Goal: Task Accomplishment & Management: Complete application form

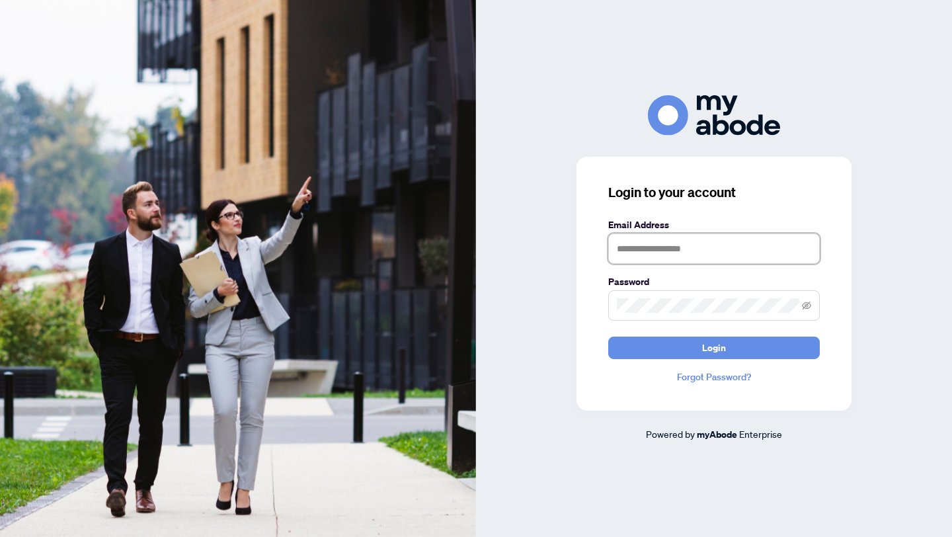
click at [637, 256] on input "text" at bounding box center [714, 248] width 212 height 30
type input "**********"
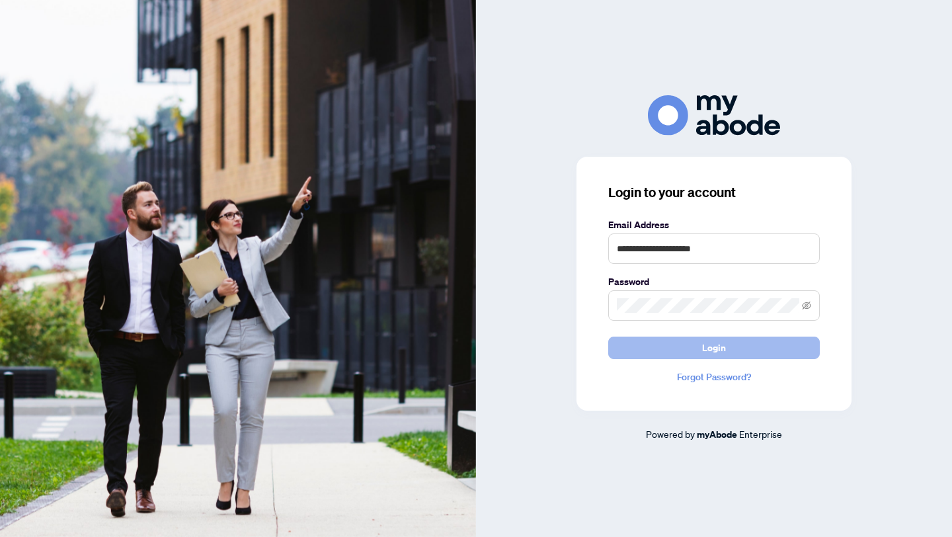
click at [720, 343] on span "Login" at bounding box center [714, 347] width 24 height 21
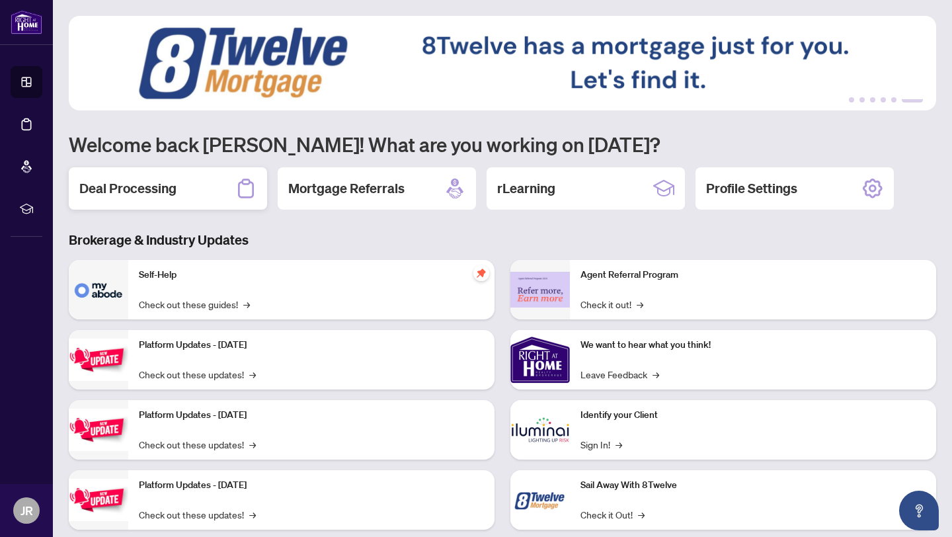
click at [147, 196] on h2 "Deal Processing" at bounding box center [127, 188] width 97 height 19
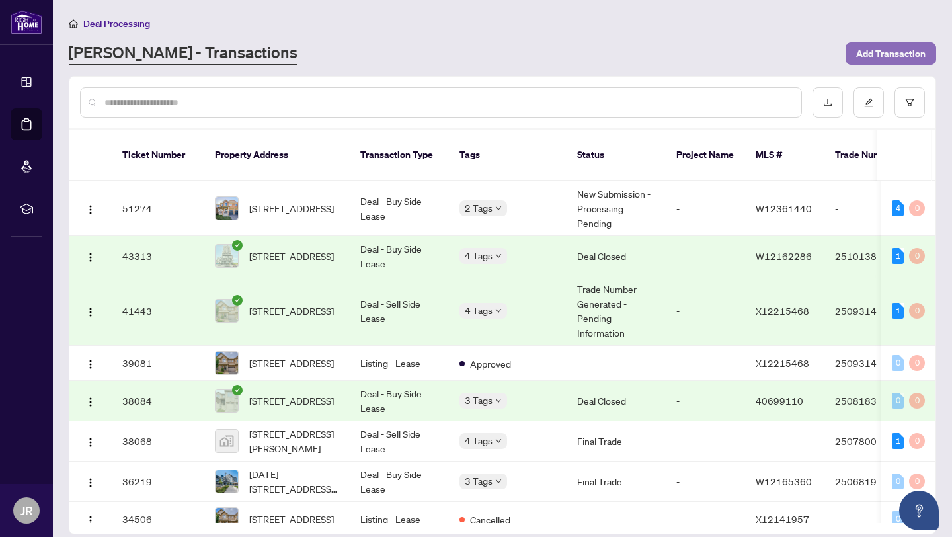
click at [893, 54] on span "Add Transaction" at bounding box center [890, 53] width 69 height 21
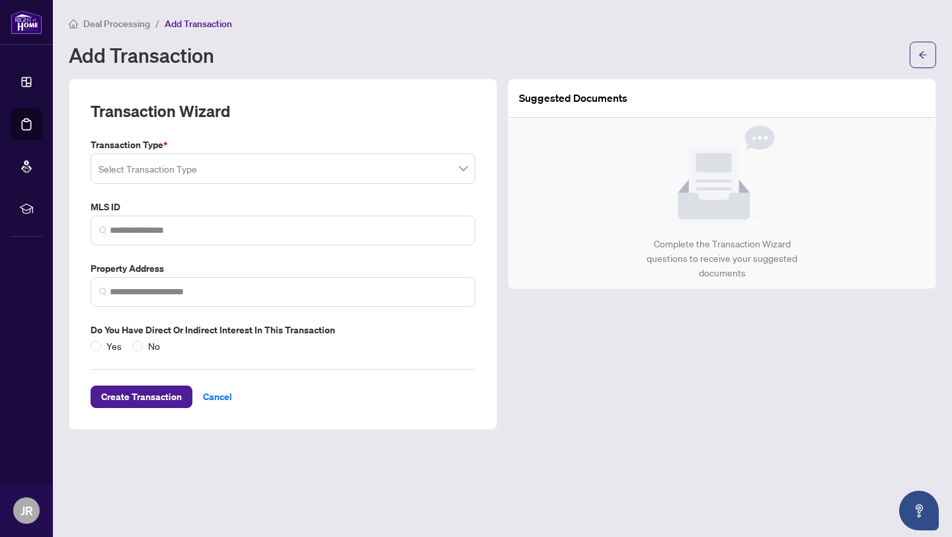
click at [247, 168] on input "search" at bounding box center [276, 170] width 357 height 29
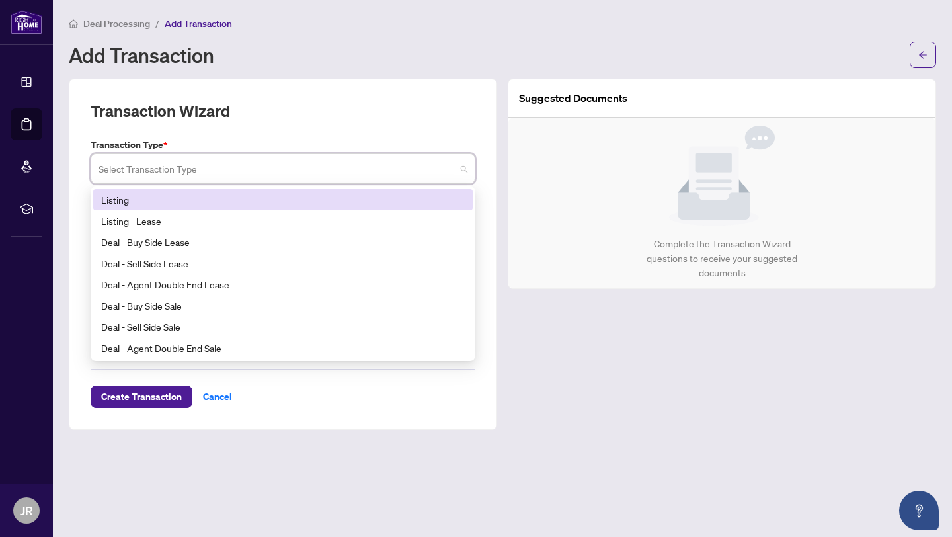
click at [217, 202] on div "Listing" at bounding box center [283, 199] width 364 height 15
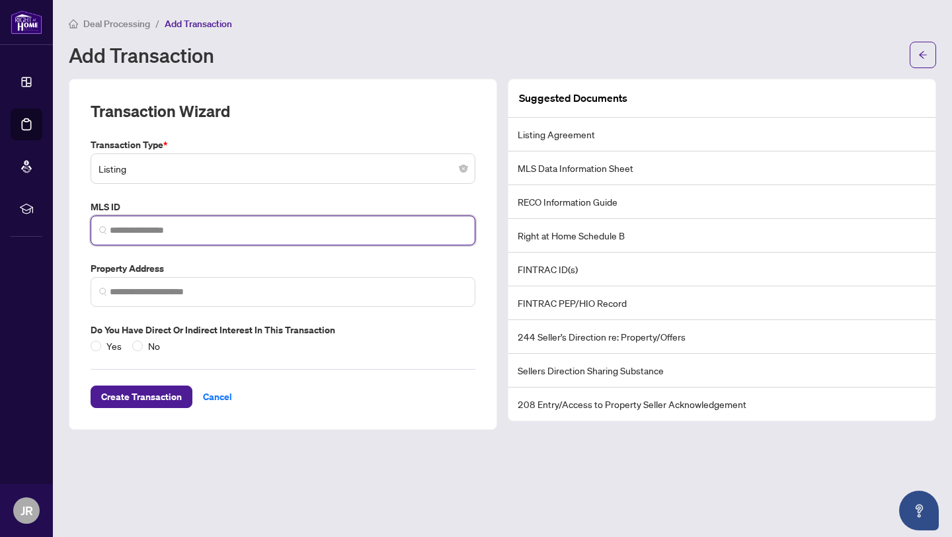
click at [195, 233] on input "search" at bounding box center [288, 230] width 357 height 14
paste input "*********"
type input "*********"
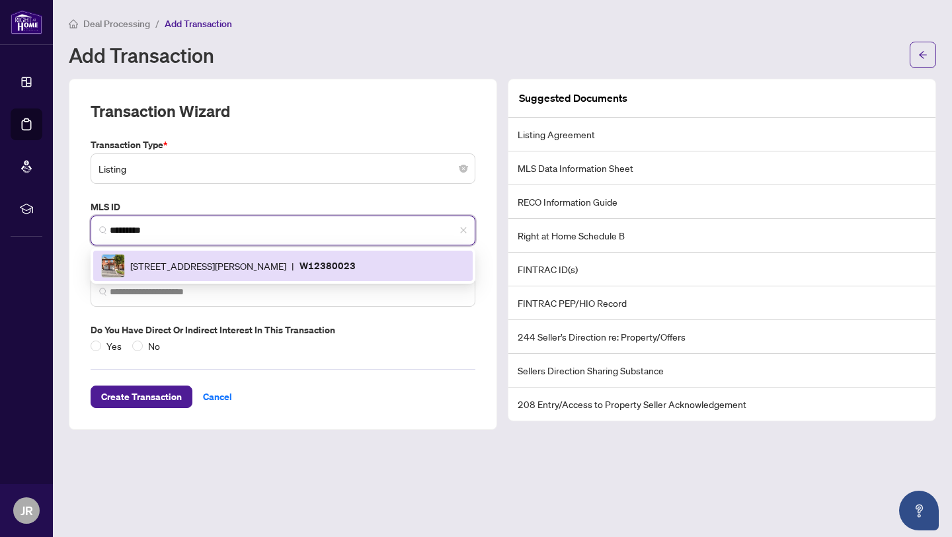
click at [161, 272] on div "[STREET_ADDRESS][PERSON_NAME] | W12380023" at bounding box center [283, 266] width 364 height 24
type input "**********"
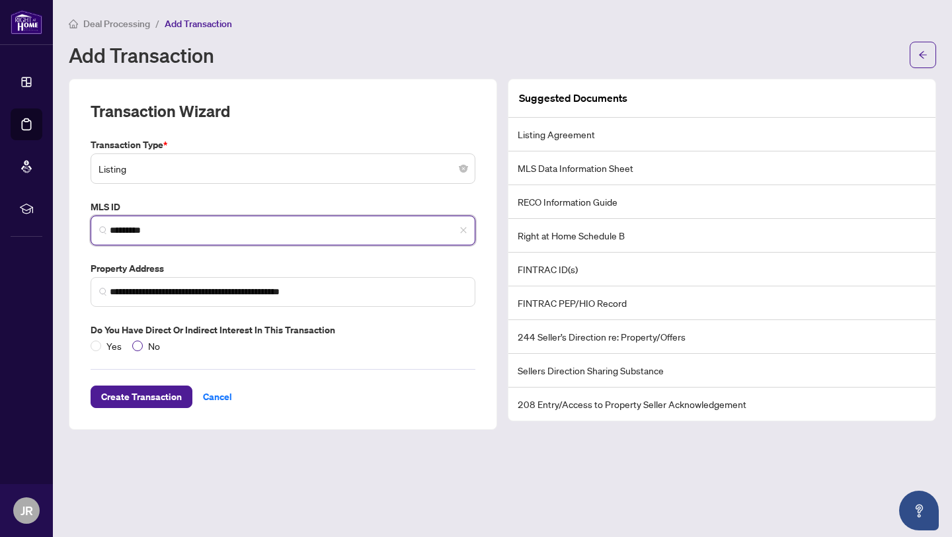
type input "*********"
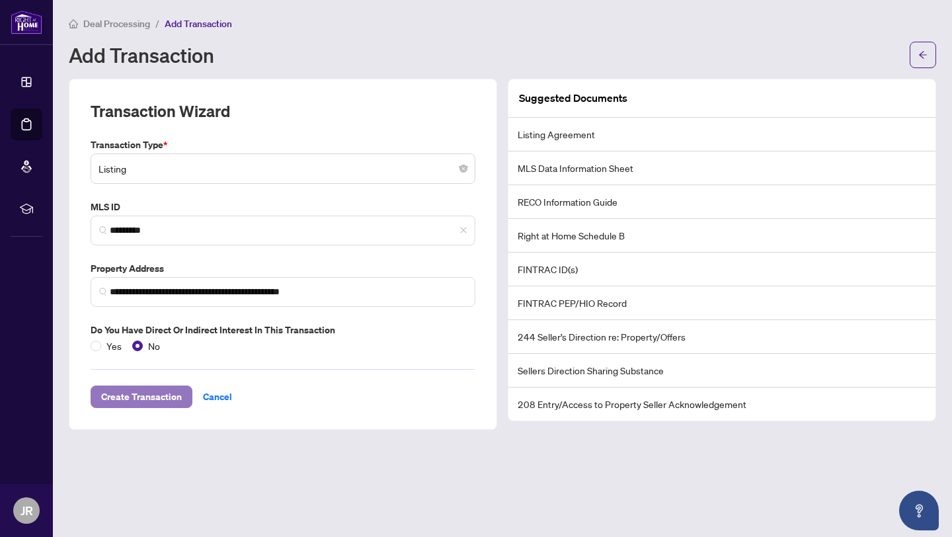
click at [143, 398] on span "Create Transaction" at bounding box center [141, 396] width 81 height 21
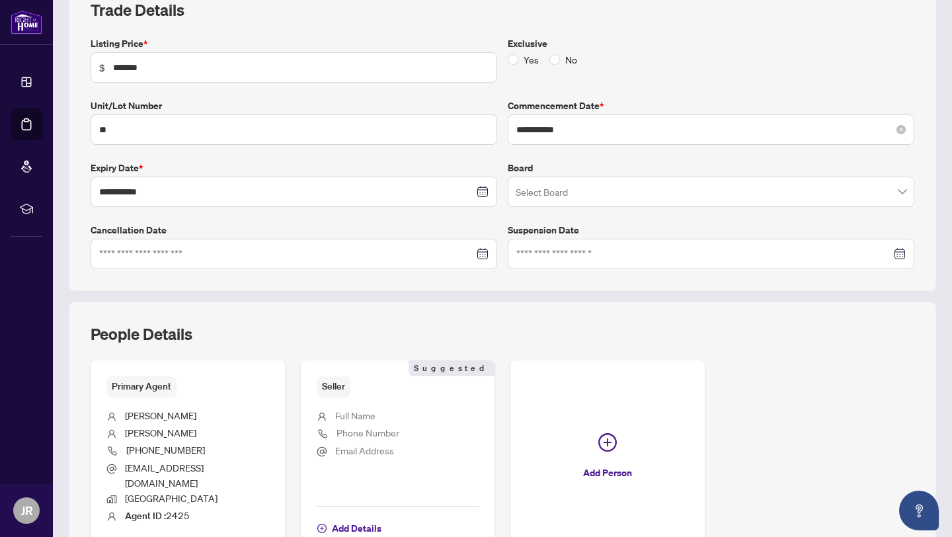
scroll to position [202, 0]
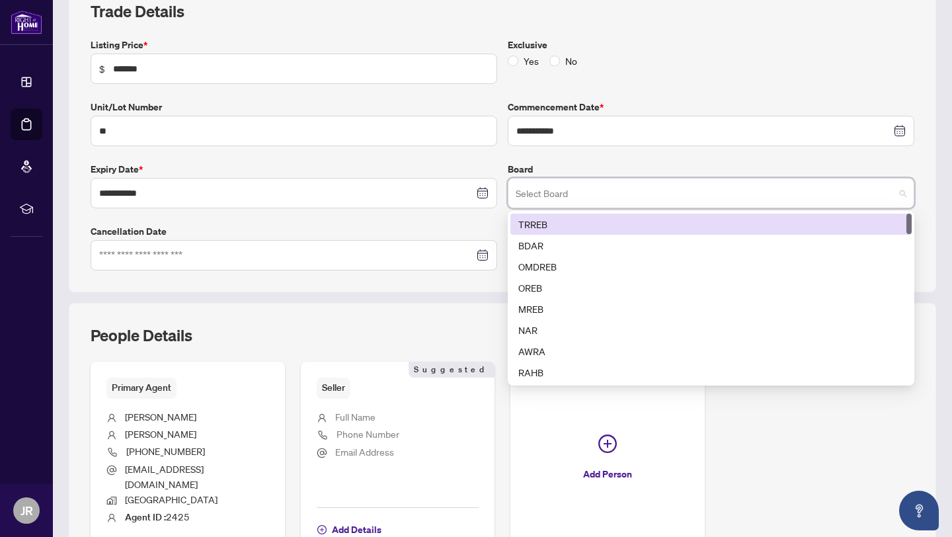
click at [600, 196] on input "search" at bounding box center [705, 194] width 379 height 29
click at [562, 225] on div "TRREB" at bounding box center [710, 224] width 385 height 15
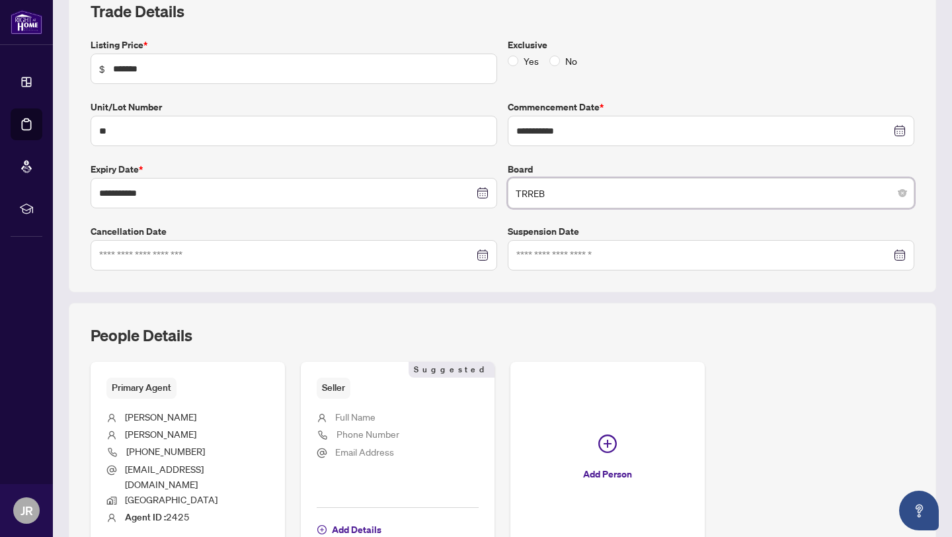
click at [779, 337] on div "People Details" at bounding box center [503, 343] width 824 height 37
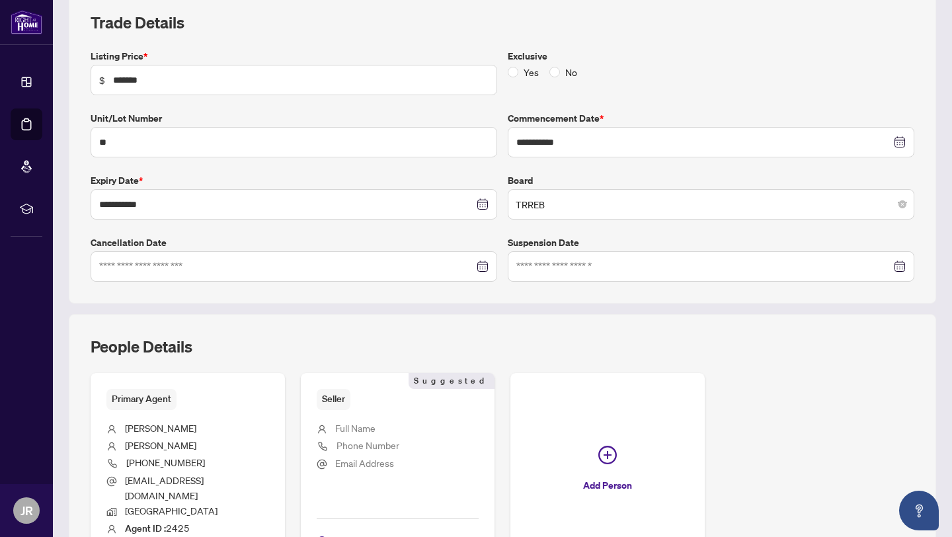
scroll to position [278, 0]
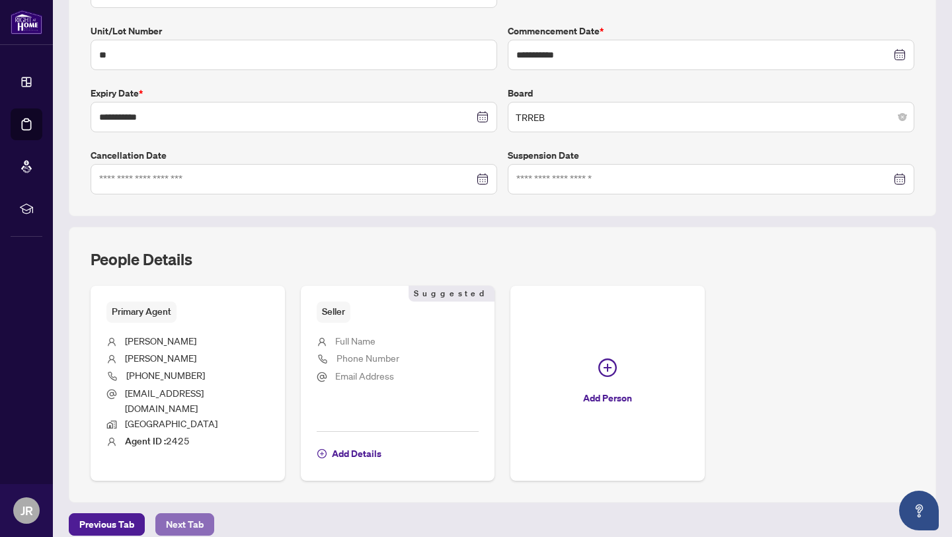
click at [194, 514] on span "Next Tab" at bounding box center [185, 524] width 38 height 21
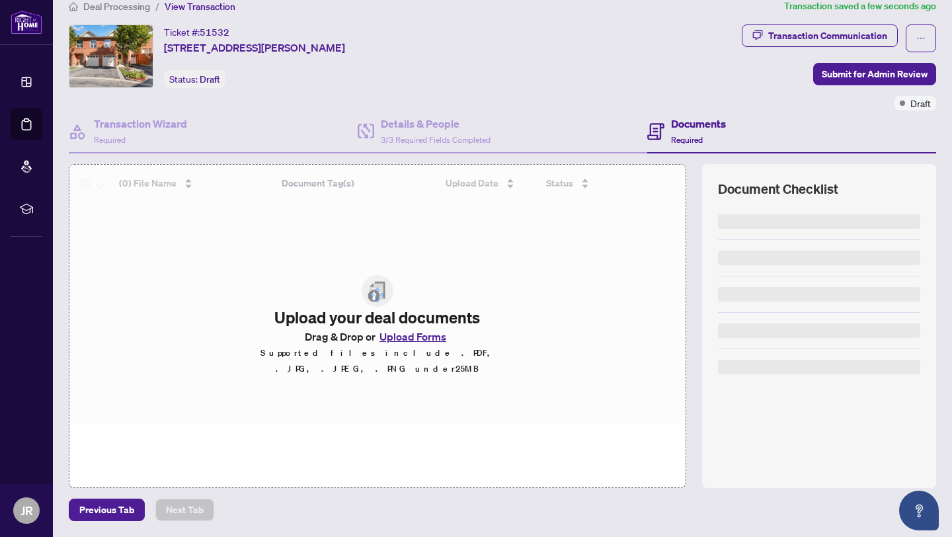
scroll to position [16, 0]
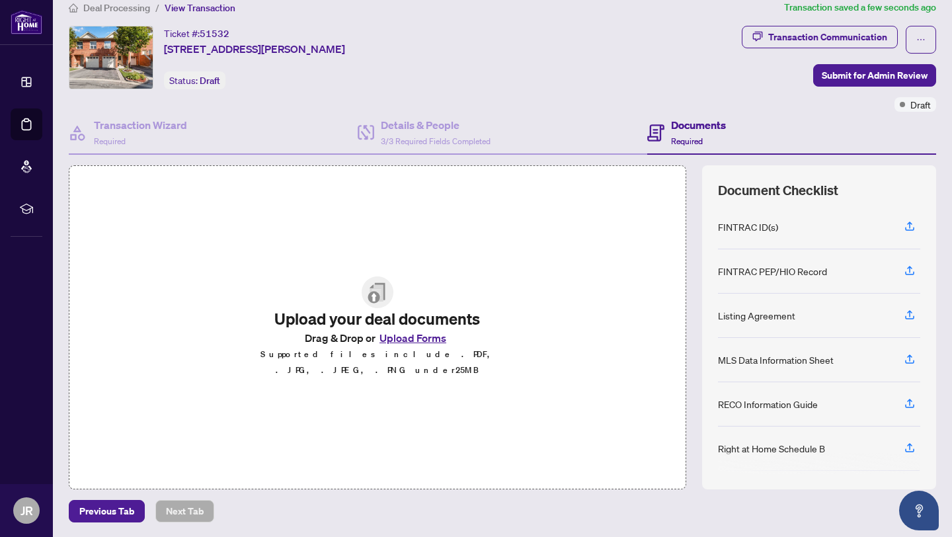
click at [398, 343] on button "Upload Forms" at bounding box center [412, 337] width 75 height 17
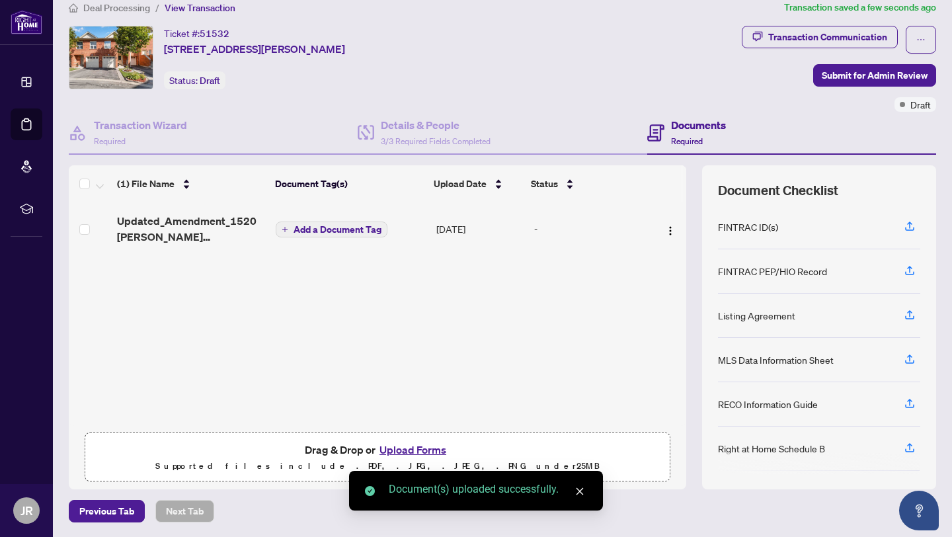
click at [401, 451] on button "Upload Forms" at bounding box center [412, 449] width 75 height 17
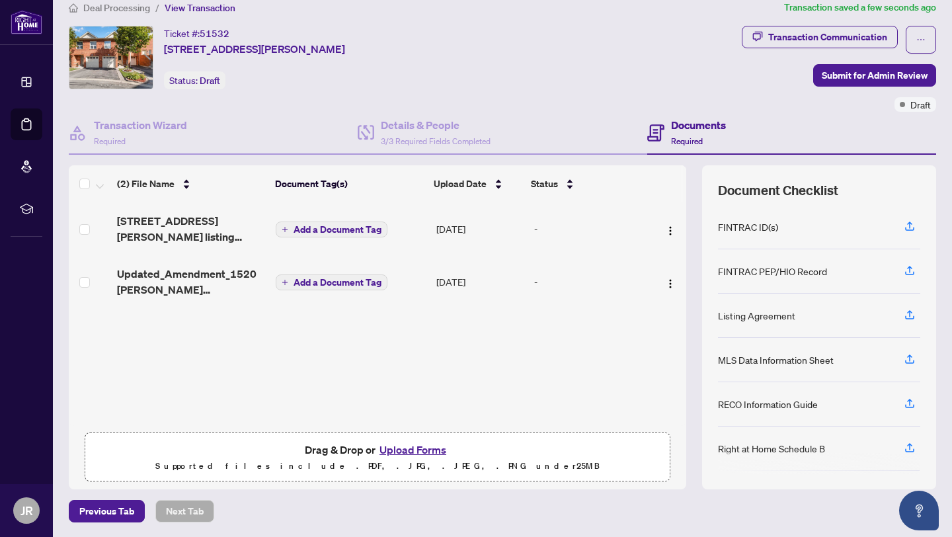
click at [310, 233] on button "Add a Document Tag" at bounding box center [332, 229] width 112 height 16
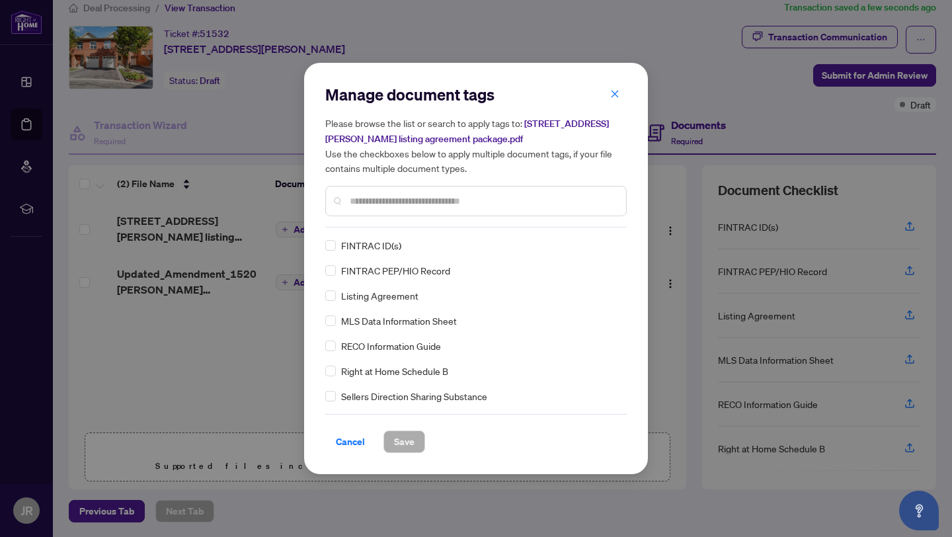
click at [374, 230] on div "Manage document tags Please browse the list or search to apply tags to: [STREET…" at bounding box center [475, 268] width 301 height 369
click at [364, 208] on div at bounding box center [475, 201] width 301 height 30
click at [363, 198] on input "text" at bounding box center [483, 201] width 266 height 15
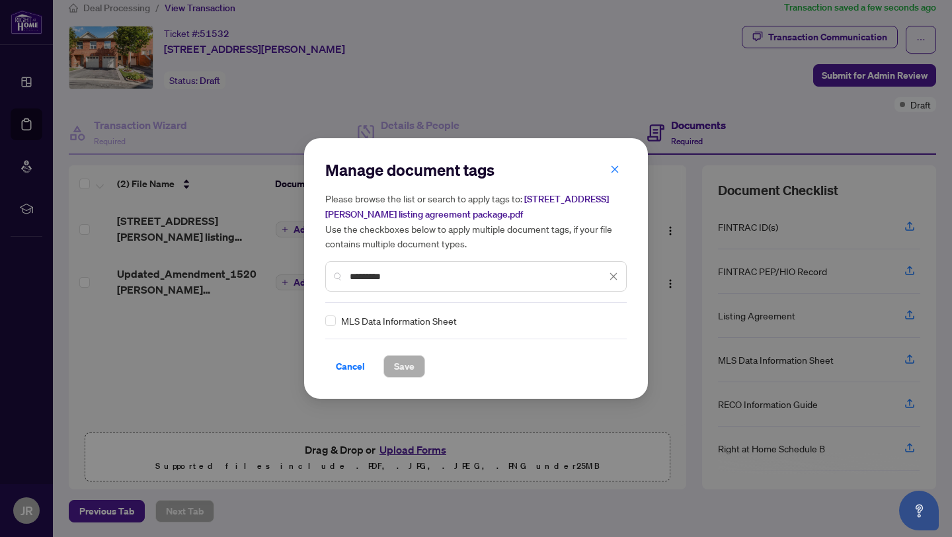
type input "********"
click at [413, 365] on span "Save" at bounding box center [404, 366] width 20 height 21
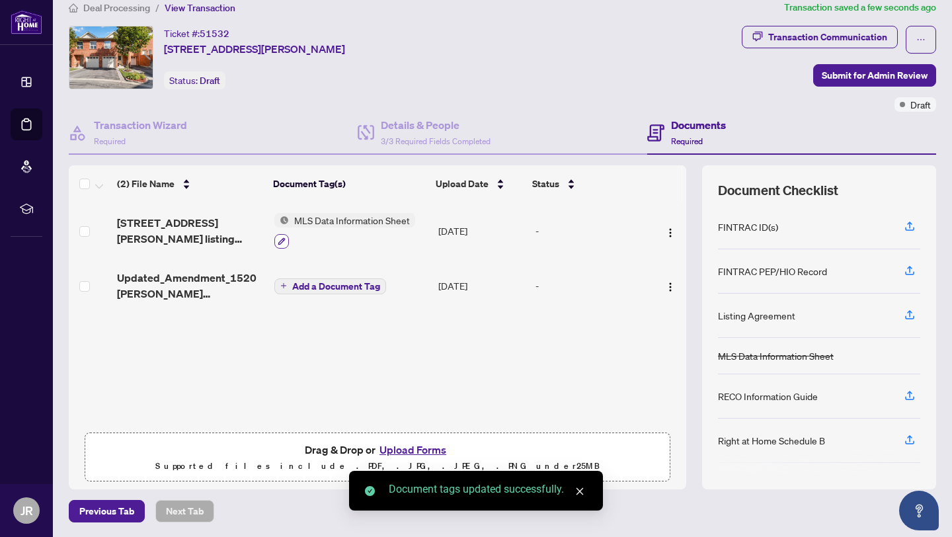
click at [280, 239] on icon "button" at bounding box center [281, 240] width 7 height 7
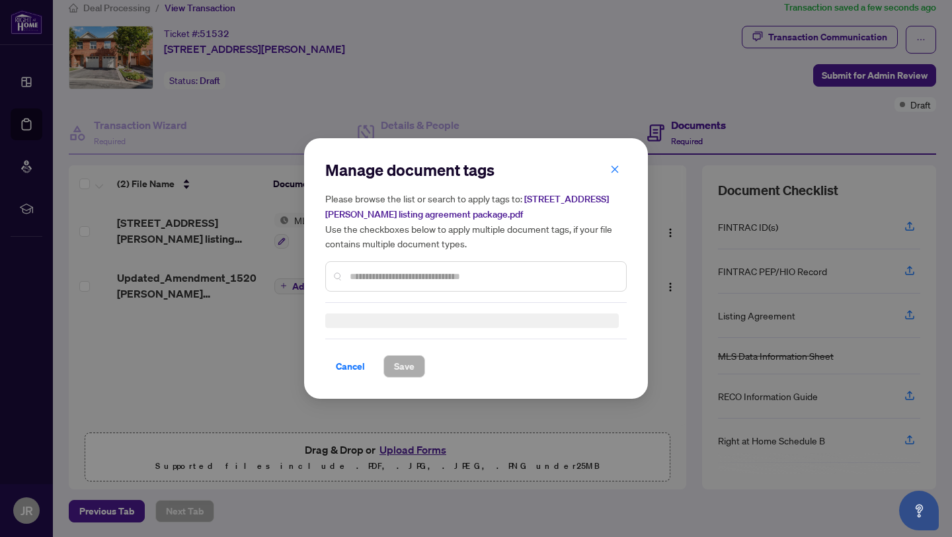
click at [381, 279] on input "text" at bounding box center [483, 276] width 266 height 15
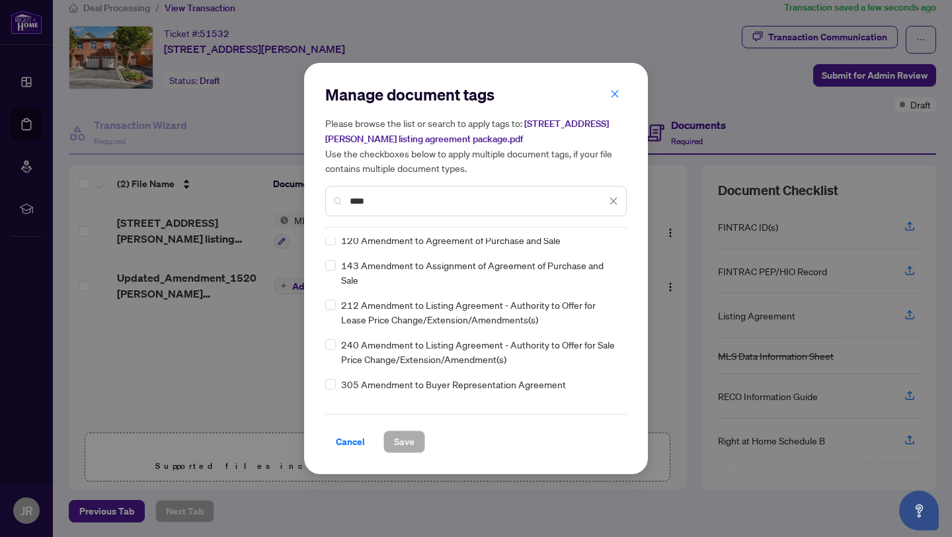
scroll to position [56, 0]
type input "****"
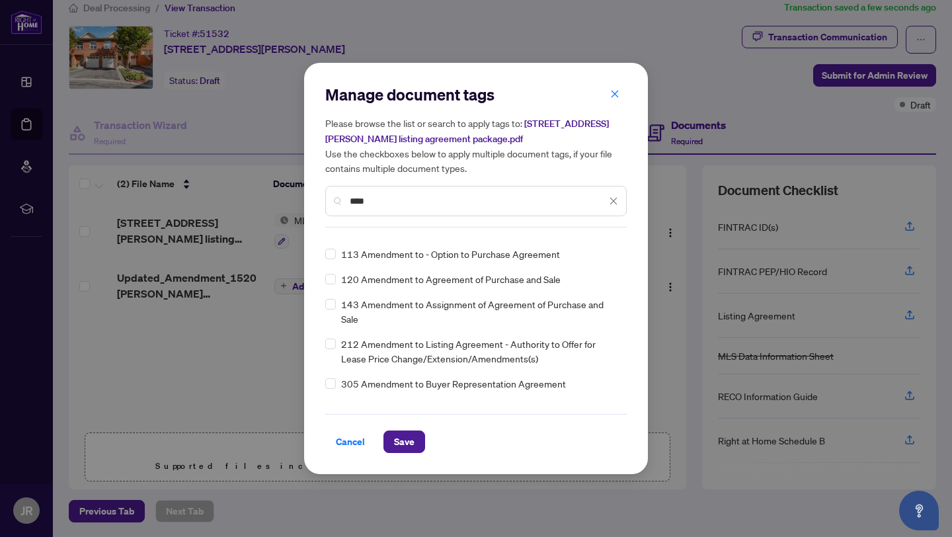
scroll to position [0, 0]
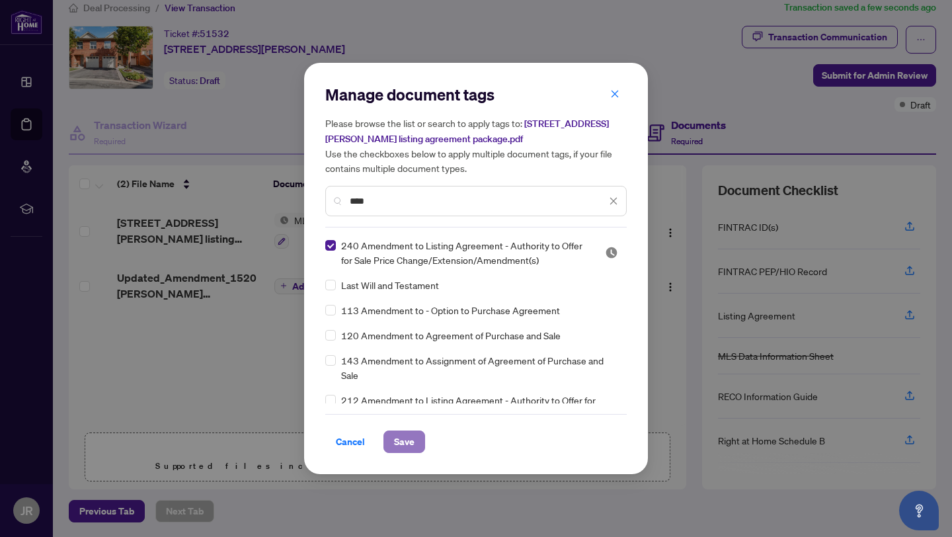
click at [405, 437] on span "Save" at bounding box center [404, 441] width 20 height 21
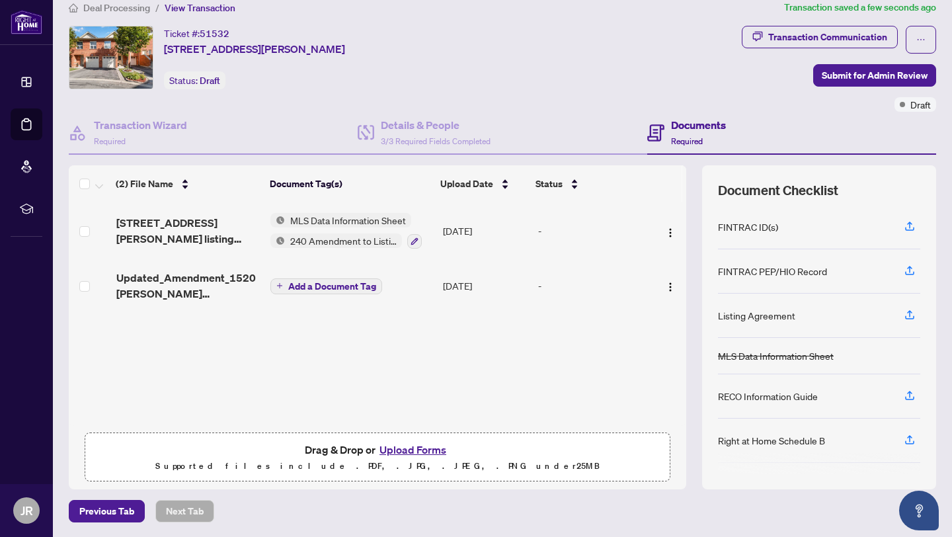
click at [323, 284] on span "Add a Document Tag" at bounding box center [332, 286] width 88 height 9
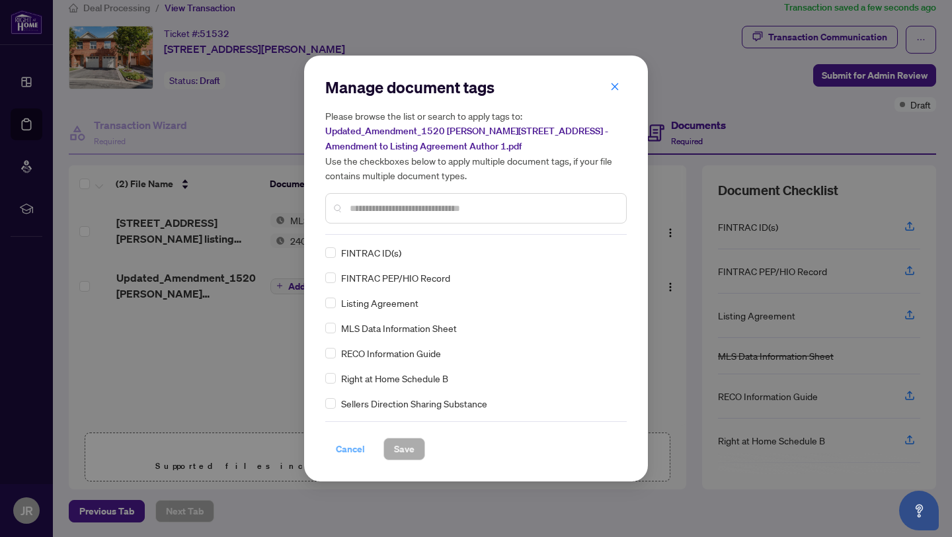
click at [352, 446] on span "Cancel" at bounding box center [350, 448] width 29 height 21
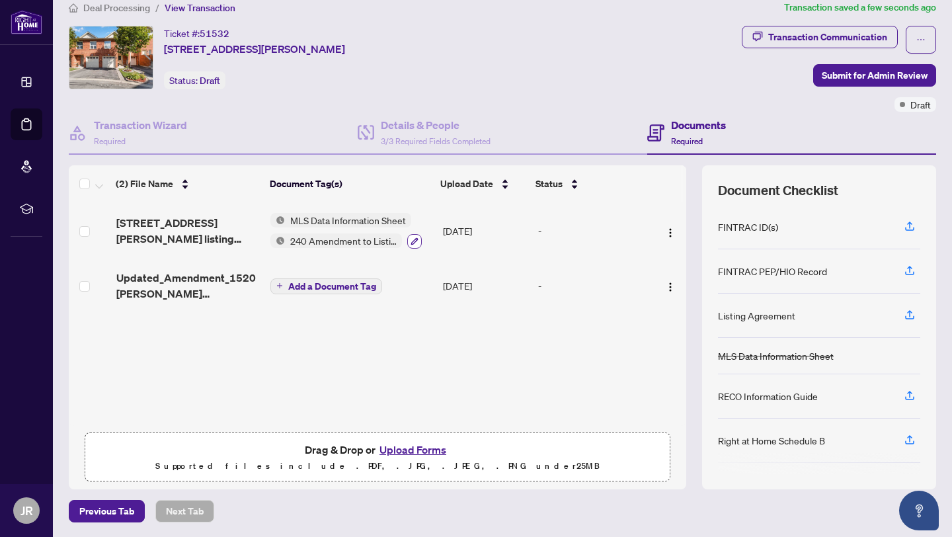
click at [411, 239] on icon "button" at bounding box center [415, 241] width 8 height 8
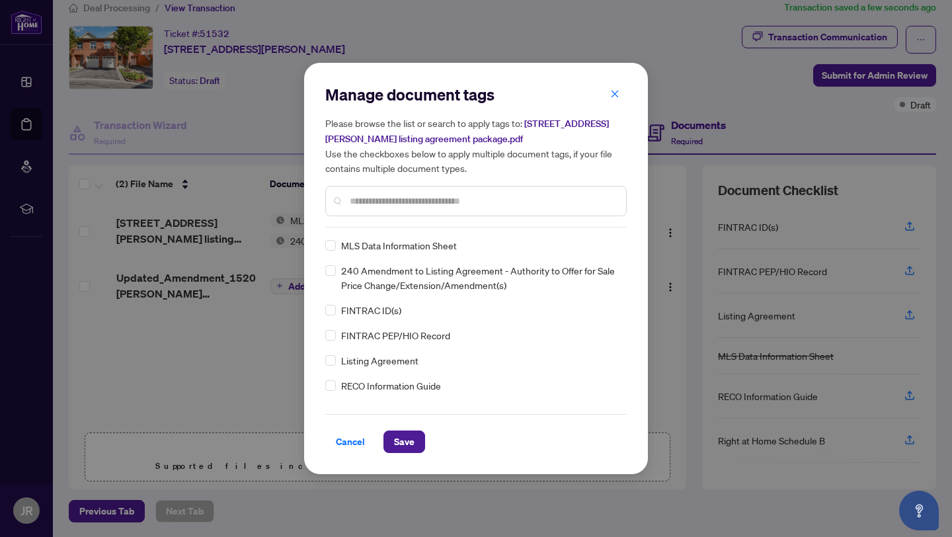
click at [354, 202] on input "text" at bounding box center [483, 201] width 266 height 15
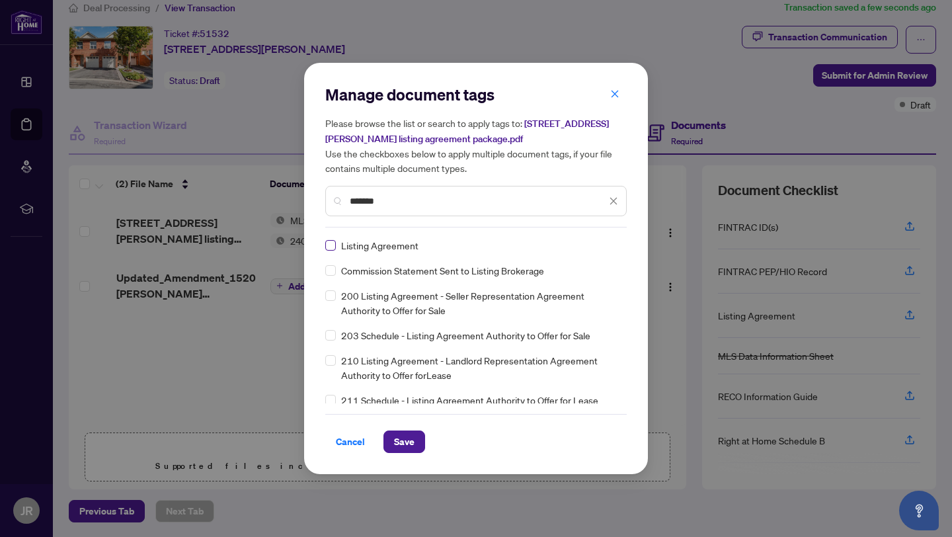
type input "*******"
drag, startPoint x: 388, startPoint y: 204, endPoint x: 299, endPoint y: 185, distance: 90.5
click at [299, 185] on div "Manage document tags Please browse the list or search to apply tags to: [STREET…" at bounding box center [476, 268] width 952 height 537
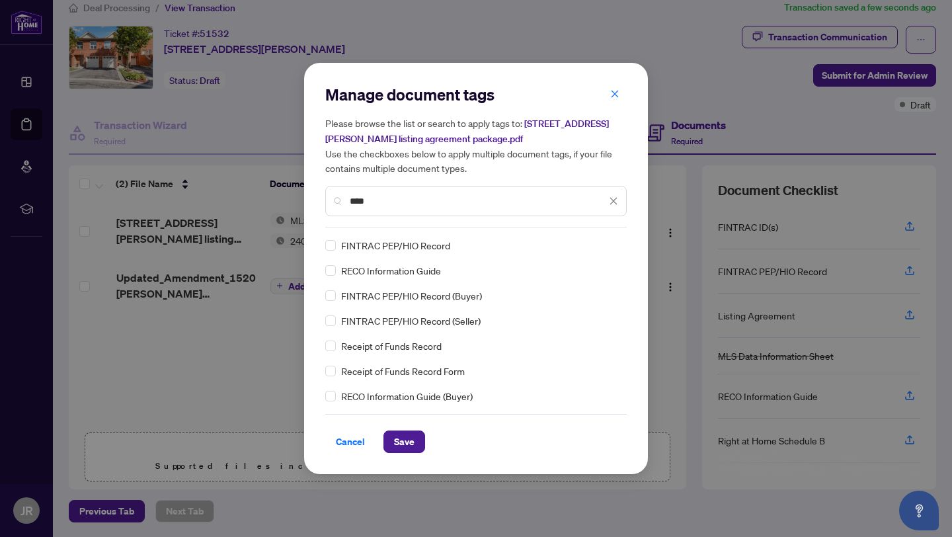
type input "****"
click at [404, 446] on span "Save" at bounding box center [404, 441] width 20 height 21
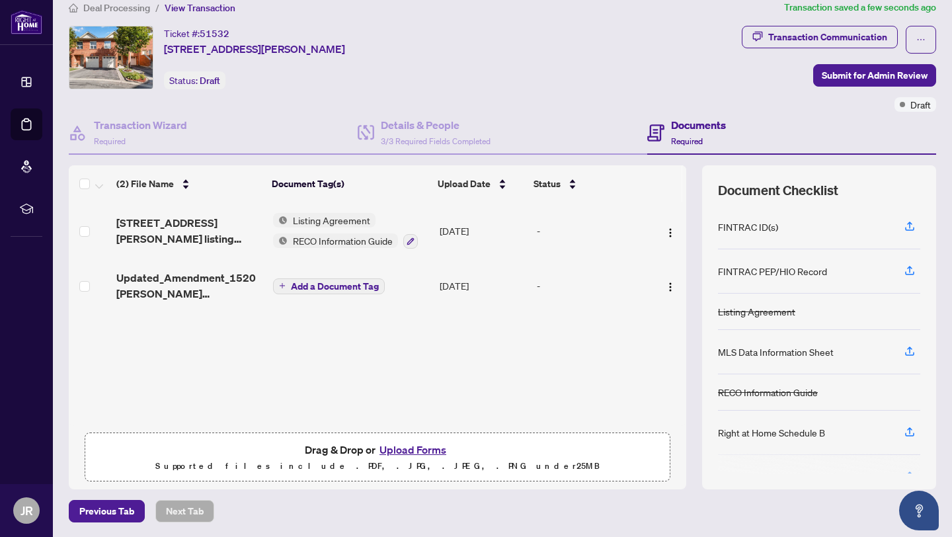
click at [328, 284] on span "Add a Document Tag" at bounding box center [335, 286] width 88 height 9
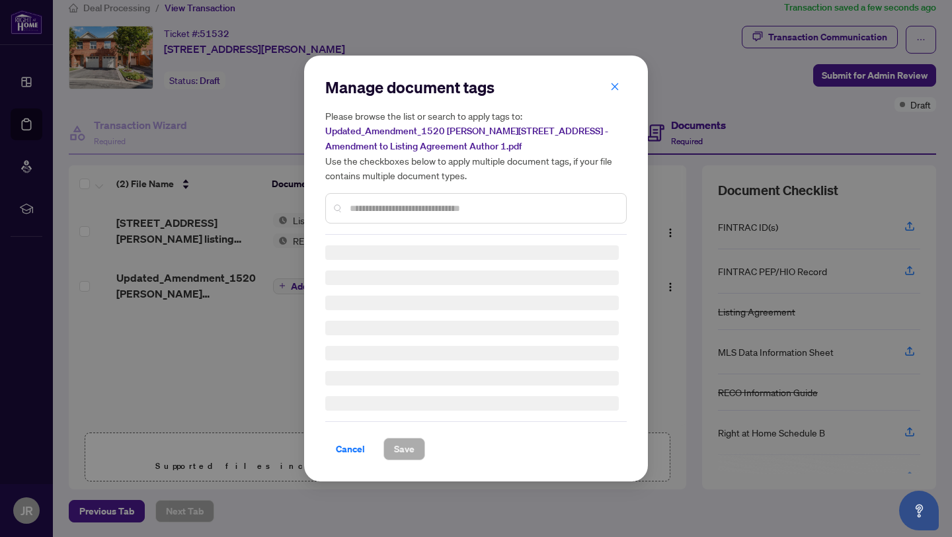
click at [367, 208] on input "text" at bounding box center [483, 208] width 266 height 15
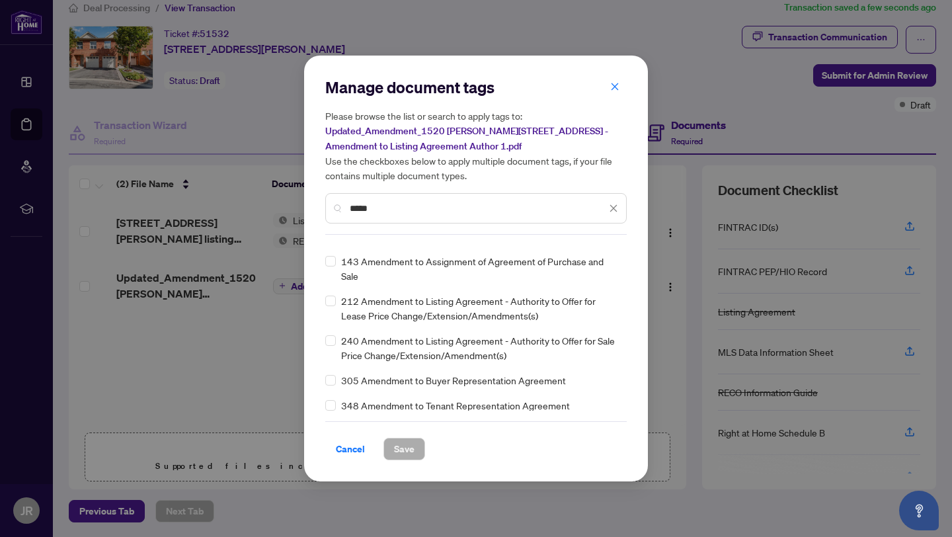
scroll to position [46, 0]
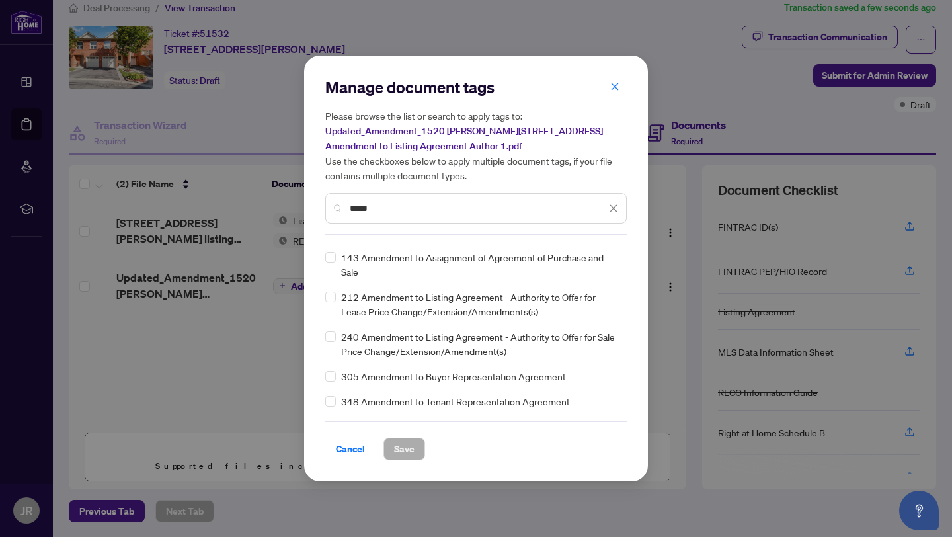
type input "*****"
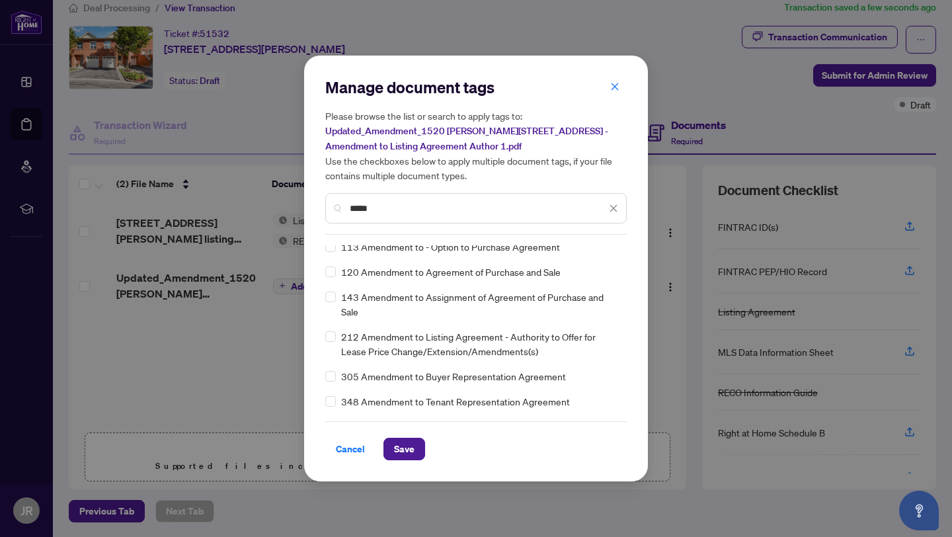
scroll to position [0, 0]
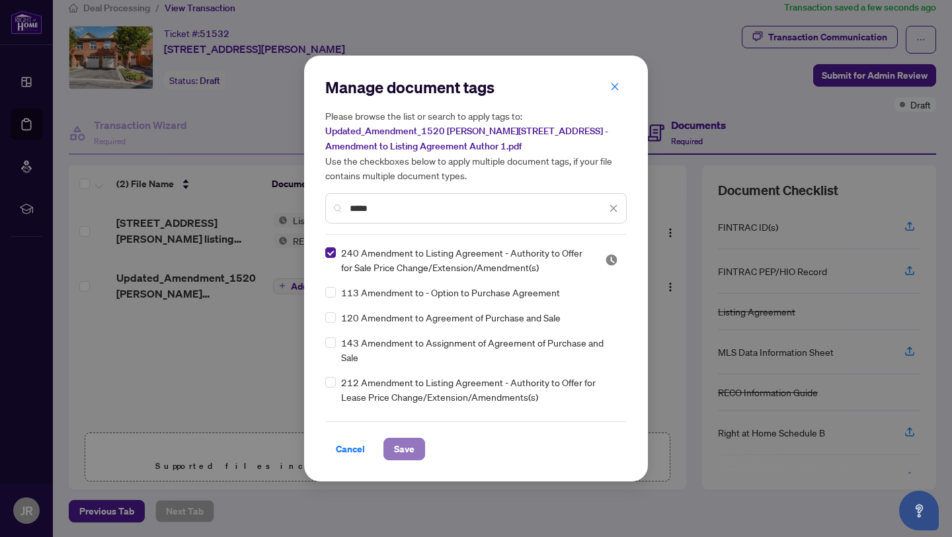
click at [405, 453] on span "Save" at bounding box center [404, 448] width 20 height 21
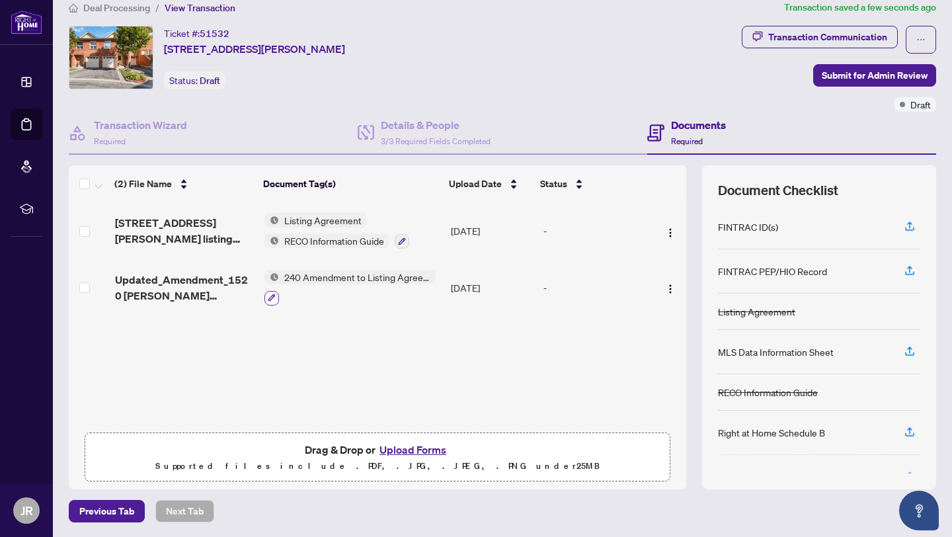
click at [274, 296] on button "button" at bounding box center [271, 298] width 15 height 15
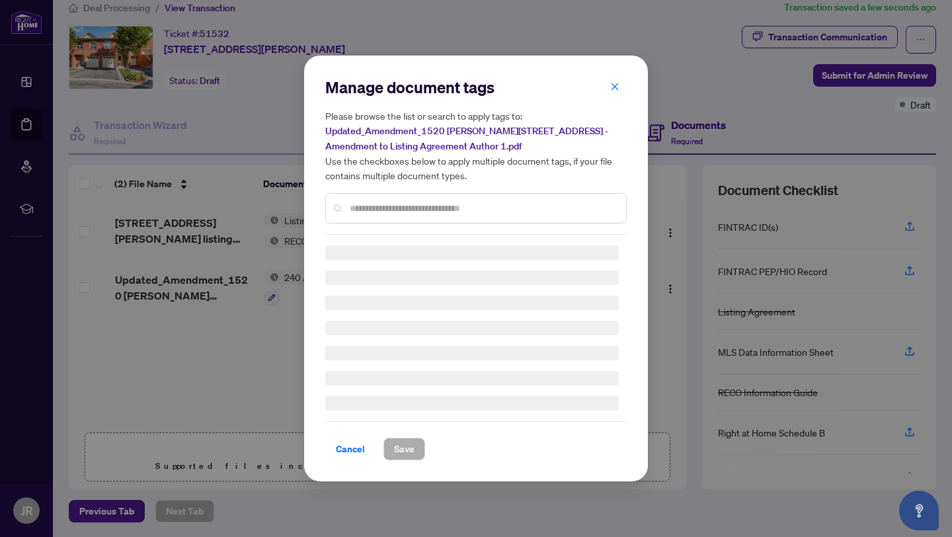
click at [378, 204] on input "text" at bounding box center [483, 208] width 266 height 15
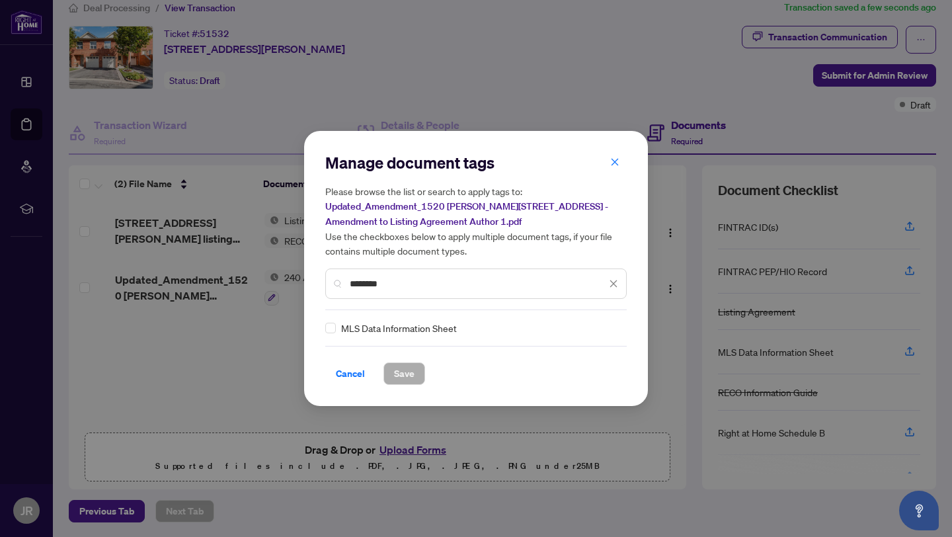
type input "********"
click at [408, 367] on span "Save" at bounding box center [404, 373] width 20 height 21
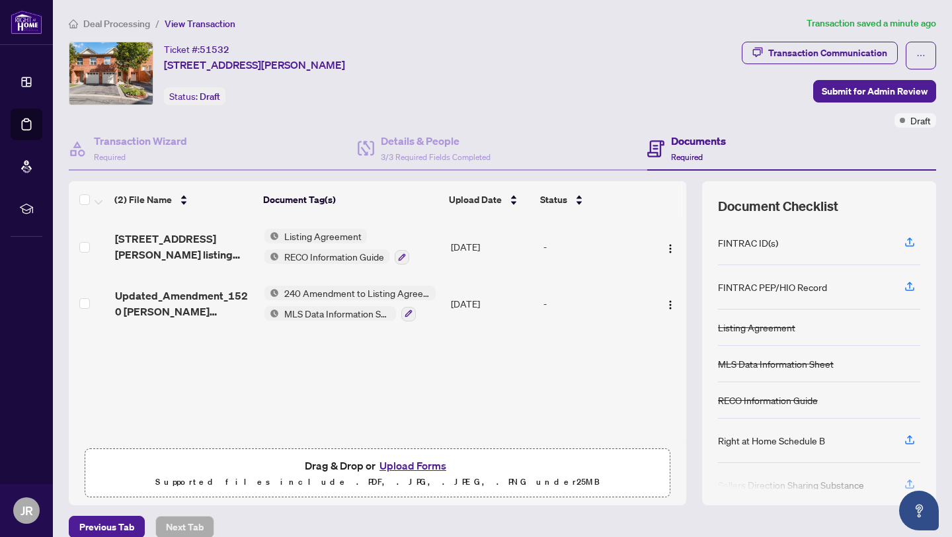
scroll to position [16, 0]
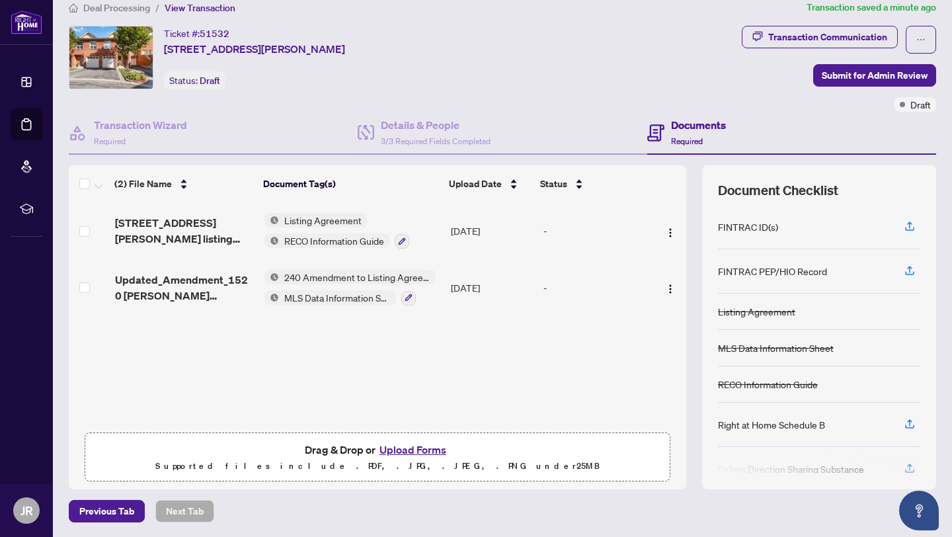
click at [399, 447] on button "Upload Forms" at bounding box center [412, 449] width 75 height 17
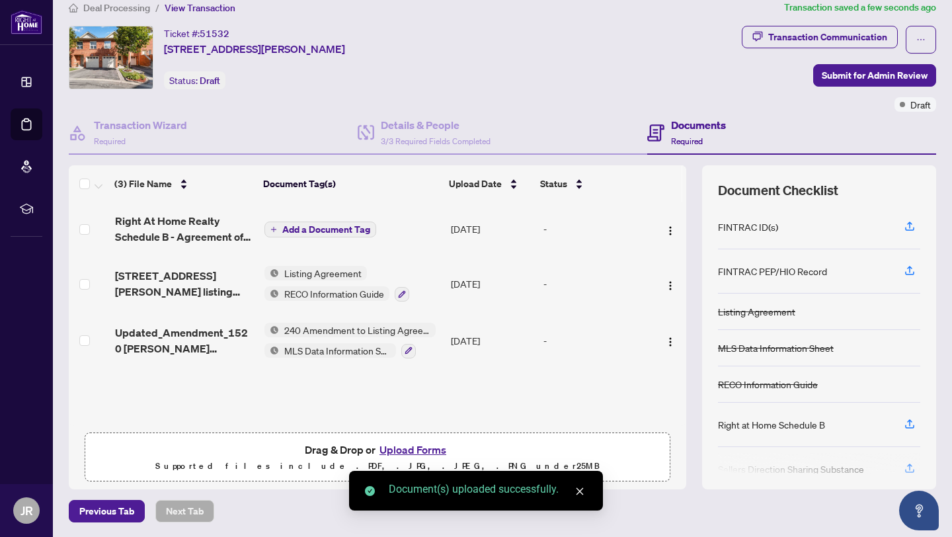
click at [299, 227] on span "Add a Document Tag" at bounding box center [326, 229] width 88 height 9
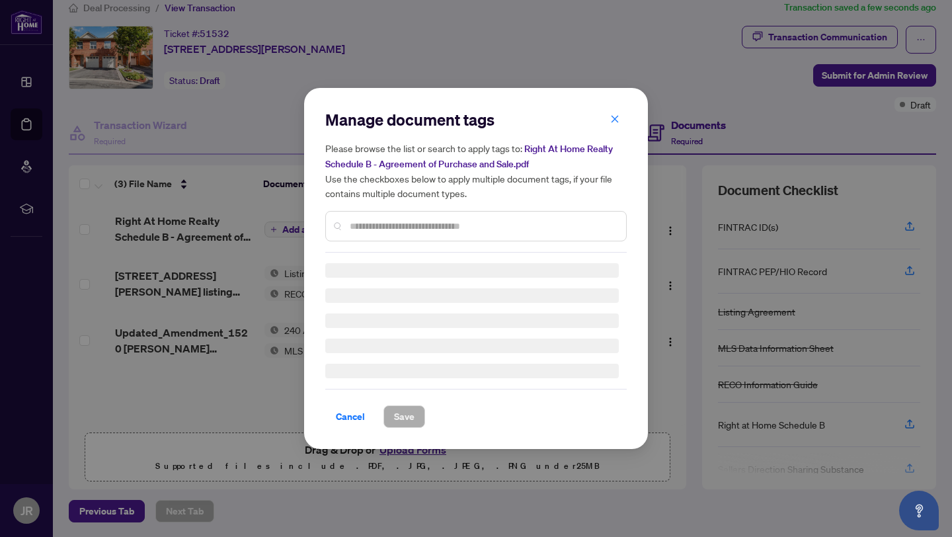
click at [372, 227] on div "Manage document tags Please browse the list or search to apply tags to: Right A…" at bounding box center [475, 268] width 301 height 319
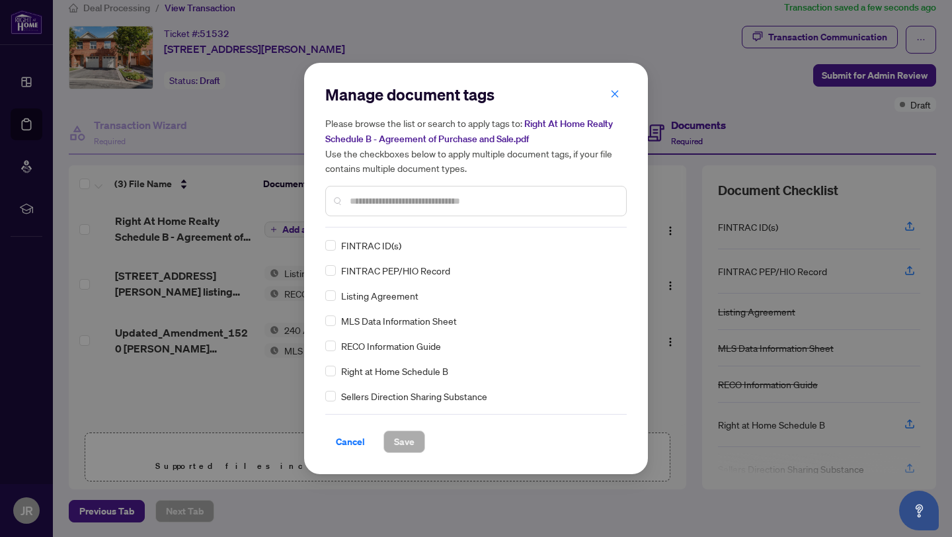
click at [360, 205] on input "text" at bounding box center [483, 201] width 266 height 15
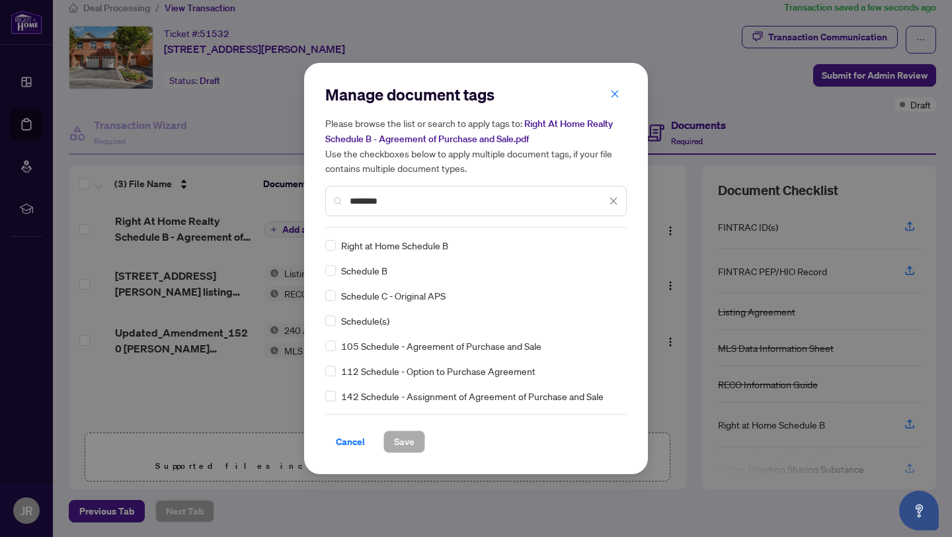
type input "********"
click at [399, 439] on span "Save" at bounding box center [404, 441] width 20 height 21
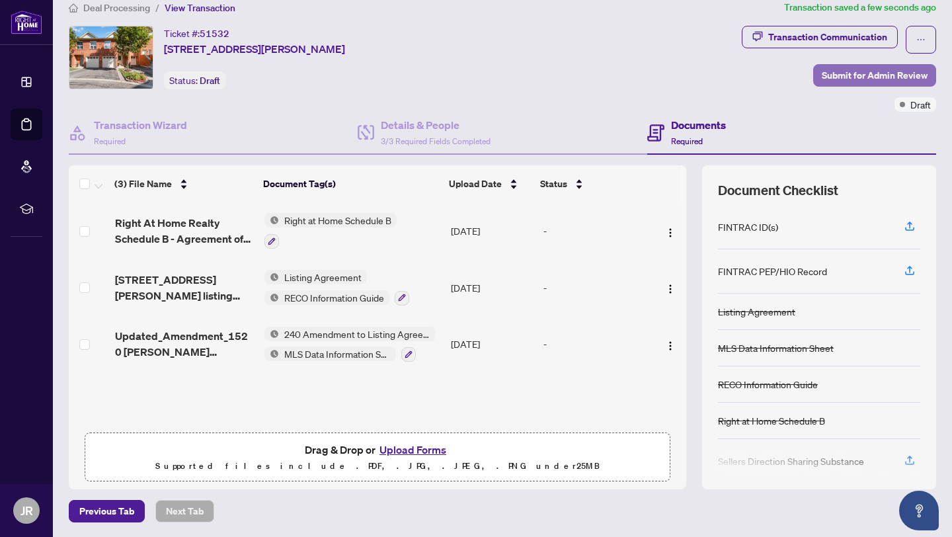
click at [900, 76] on span "Submit for Admin Review" at bounding box center [875, 75] width 106 height 21
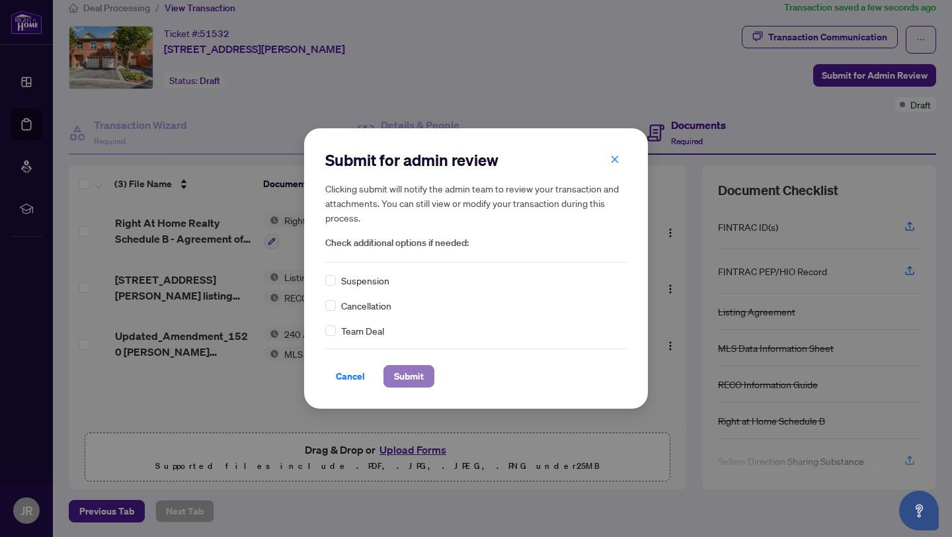
click at [407, 379] on span "Submit" at bounding box center [409, 376] width 30 height 21
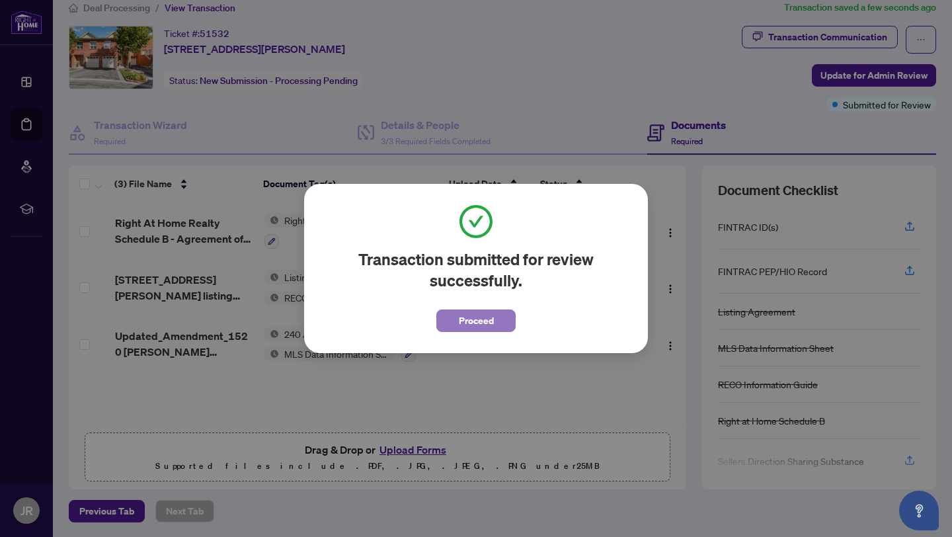
click at [487, 322] on span "Proceed" at bounding box center [476, 320] width 35 height 21
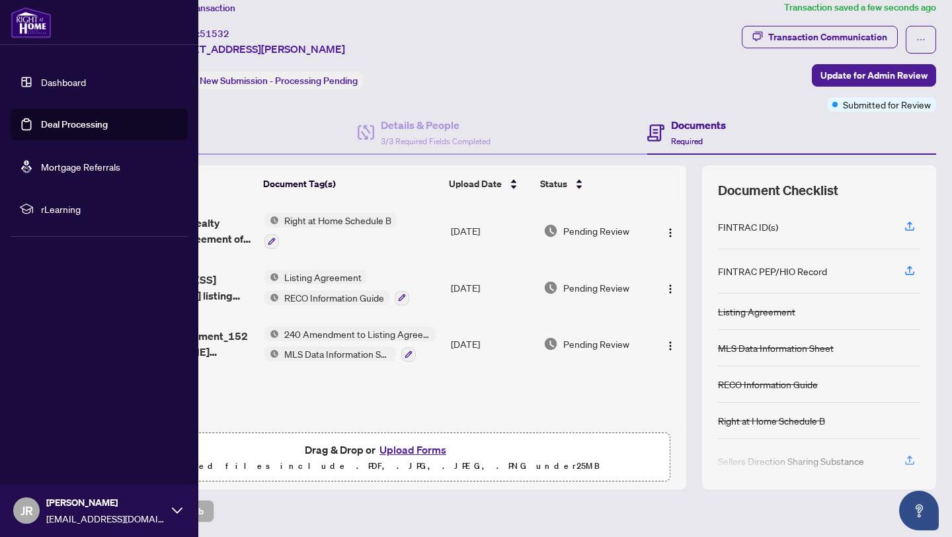
click at [58, 81] on link "Dashboard" at bounding box center [63, 82] width 45 height 12
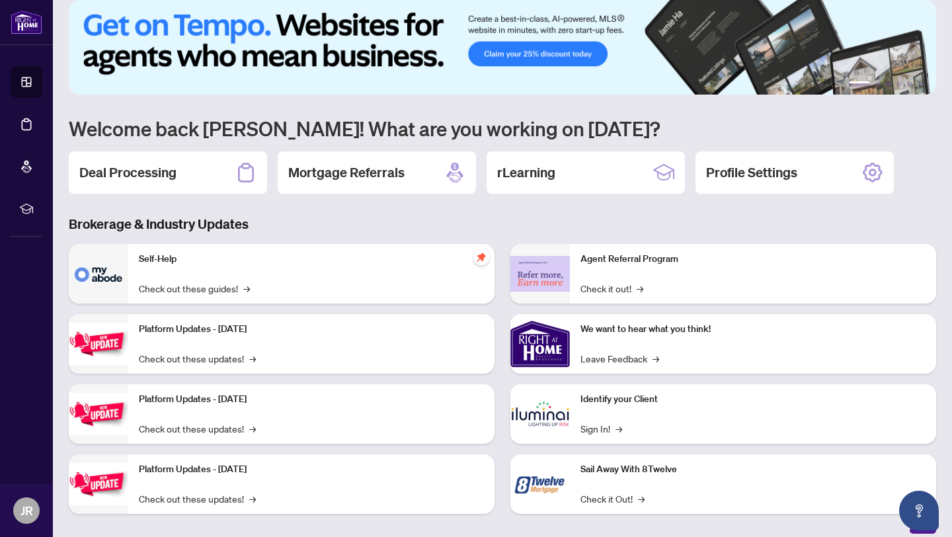
scroll to position [28, 0]
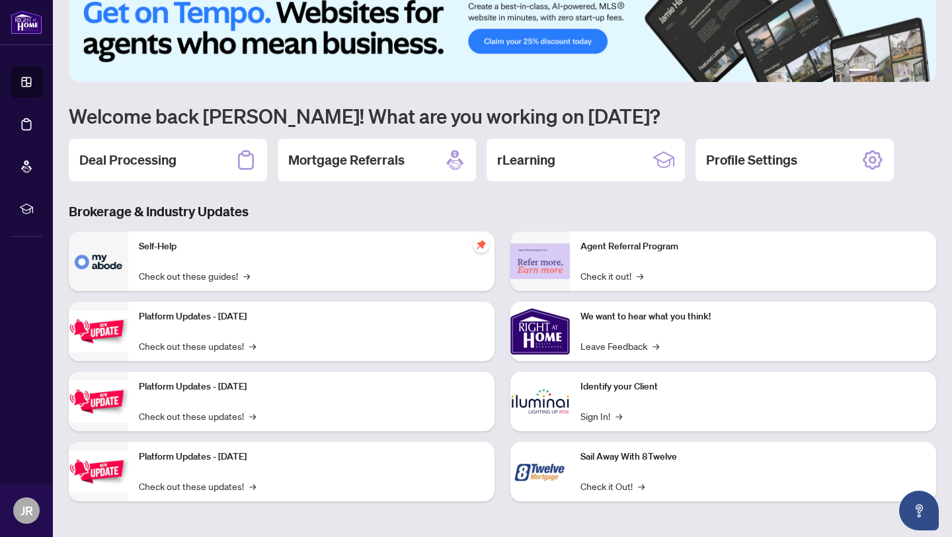
click at [538, 402] on img at bounding box center [539, 401] width 59 height 59
click at [596, 417] on link "Sign In! →" at bounding box center [601, 416] width 42 height 15
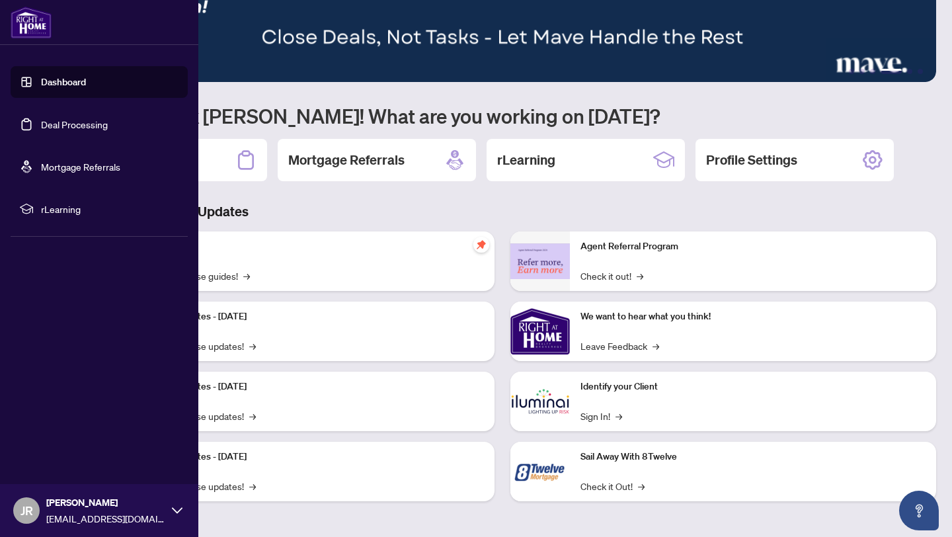
click at [55, 123] on link "Deal Processing" at bounding box center [74, 124] width 67 height 12
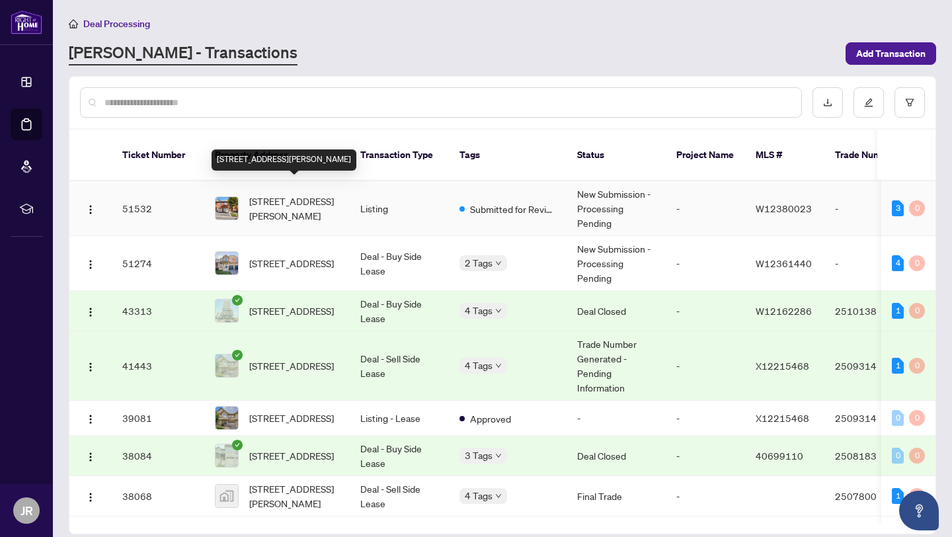
click at [272, 194] on span "[STREET_ADDRESS][PERSON_NAME]" at bounding box center [294, 208] width 90 height 29
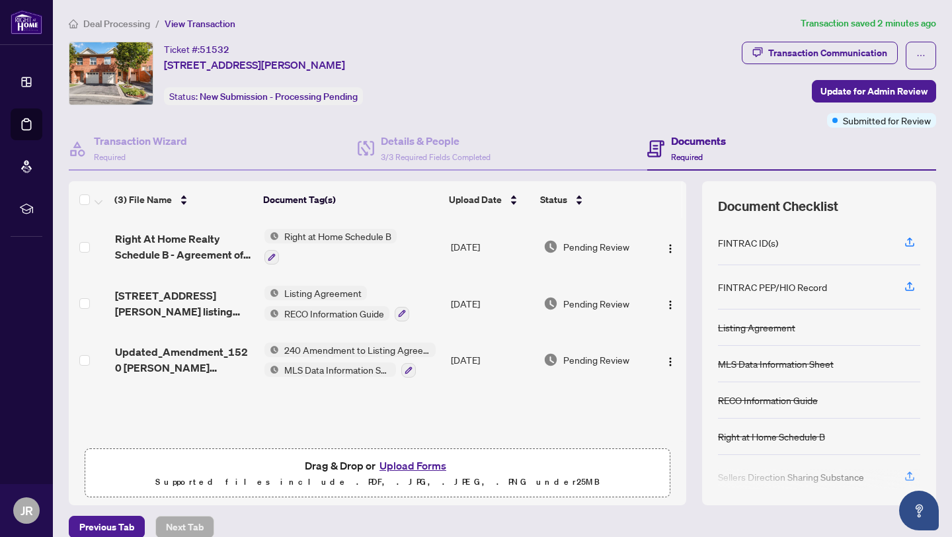
click at [405, 464] on button "Upload Forms" at bounding box center [412, 465] width 75 height 17
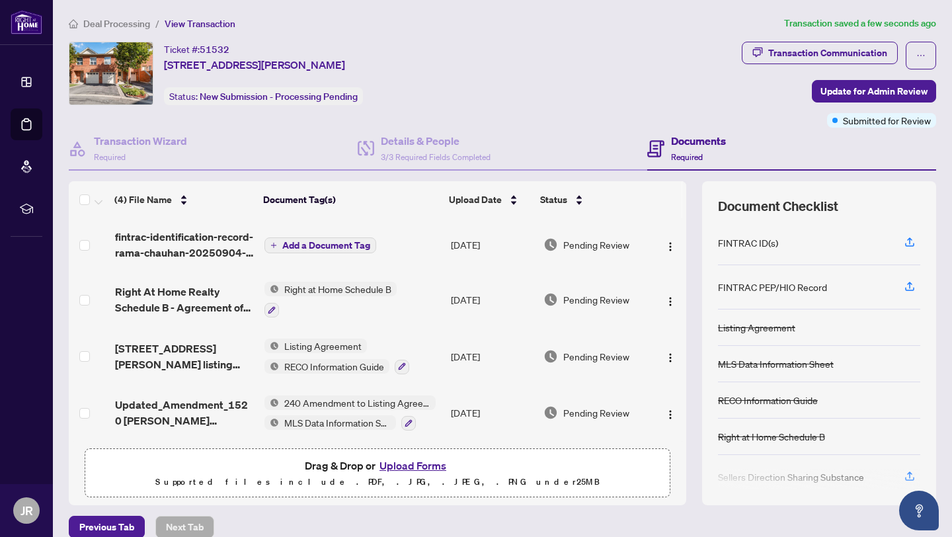
click at [311, 243] on span "Add a Document Tag" at bounding box center [326, 245] width 88 height 9
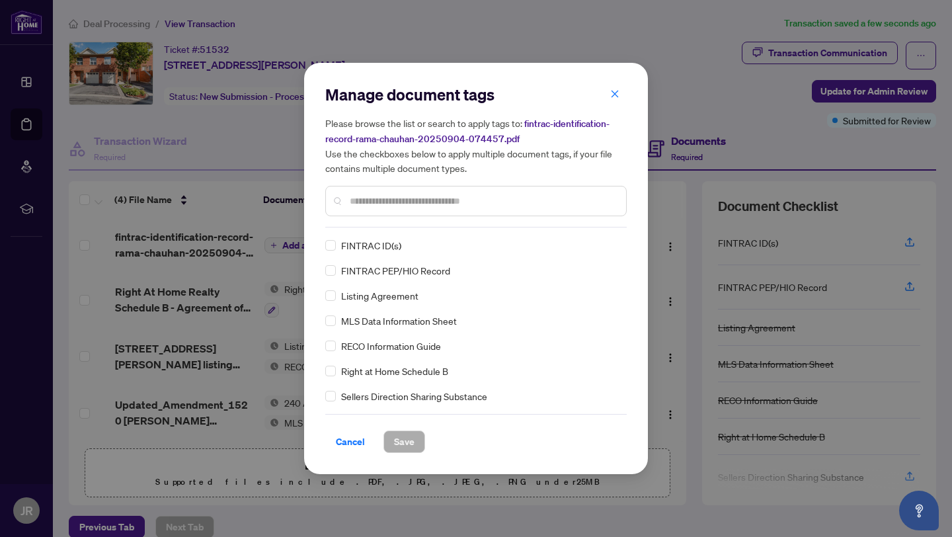
click at [362, 226] on div "Manage document tags Please browse the list or search to apply tags to: fintrac…" at bounding box center [475, 155] width 301 height 143
click at [404, 430] on button "Save" at bounding box center [404, 441] width 42 height 22
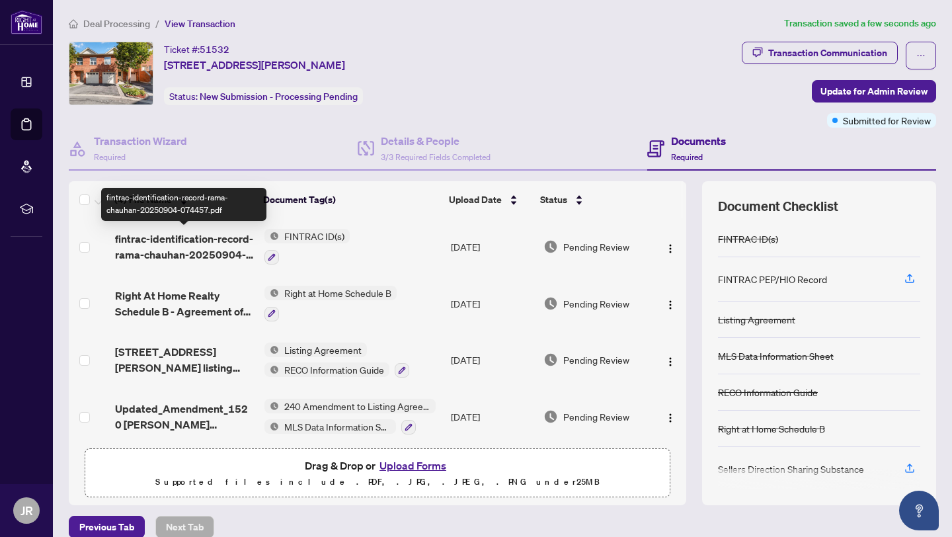
click at [194, 241] on span "fintrac-identification-record-rama-chauhan-20250904-074457.pdf" at bounding box center [184, 247] width 139 height 32
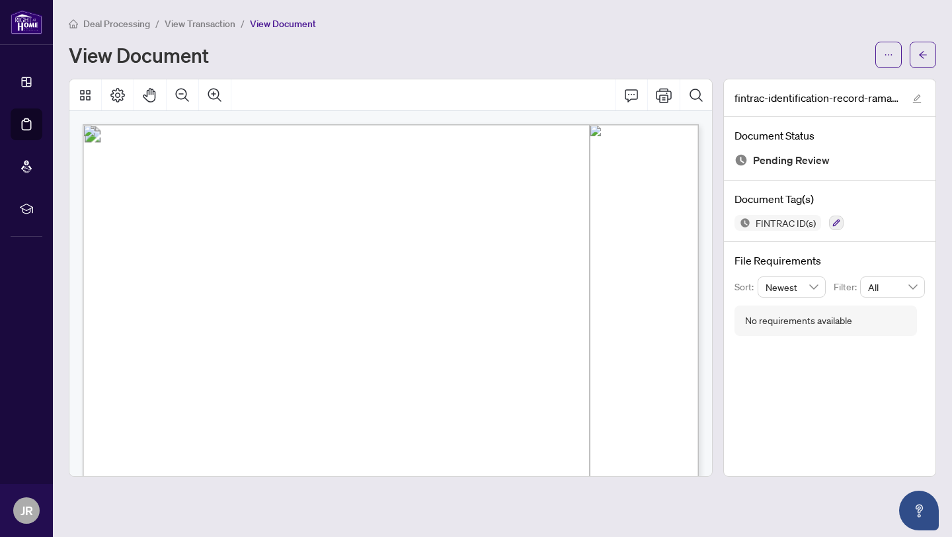
click at [196, 18] on span "View Transaction" at bounding box center [200, 24] width 71 height 12
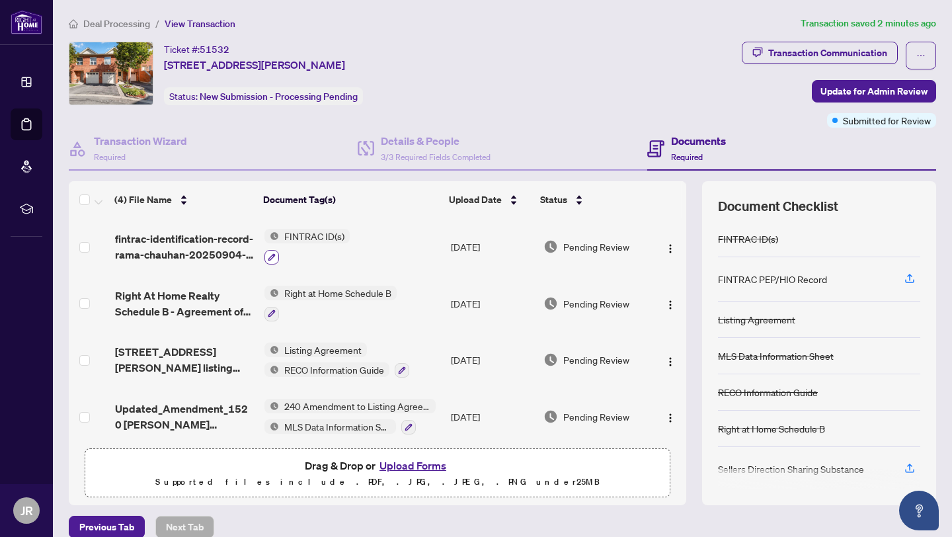
click at [274, 253] on icon "button" at bounding box center [272, 257] width 8 height 8
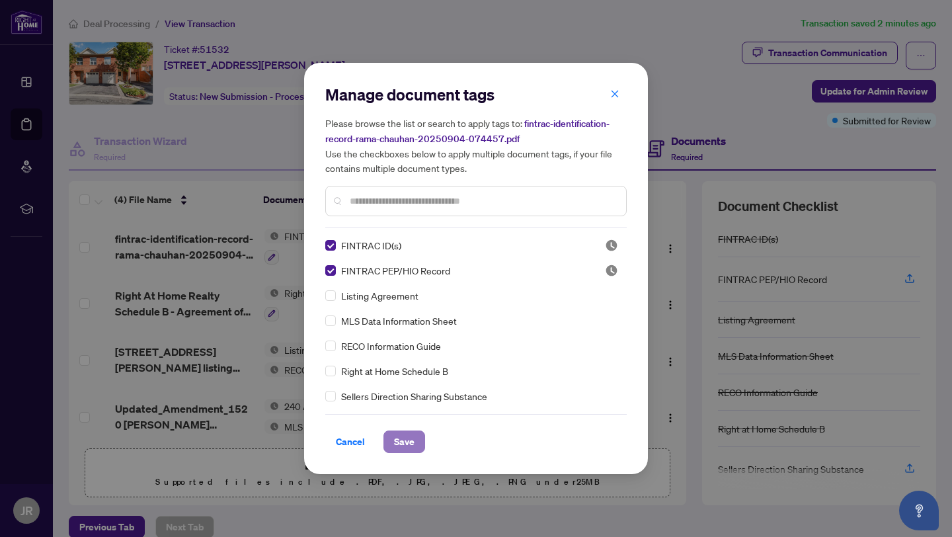
click at [401, 442] on span "Save" at bounding box center [404, 441] width 20 height 21
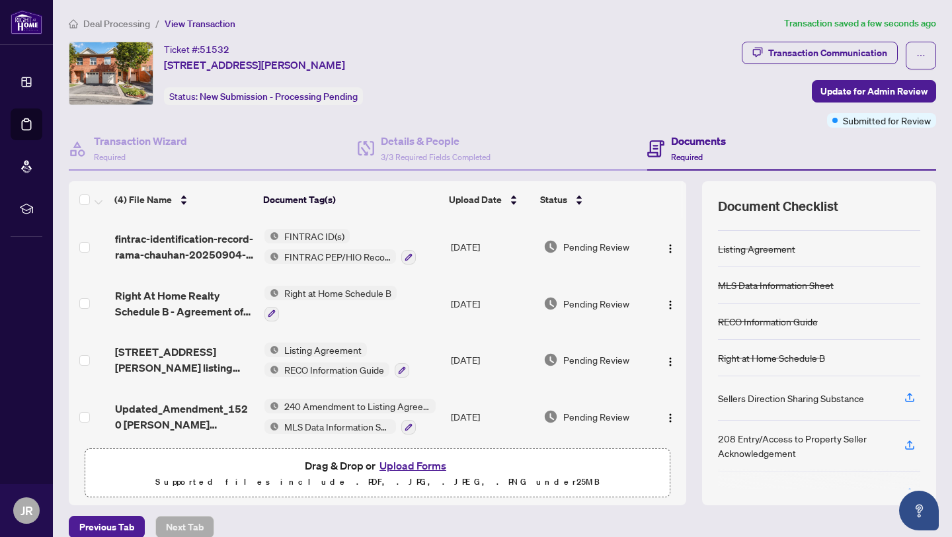
scroll to position [94, 0]
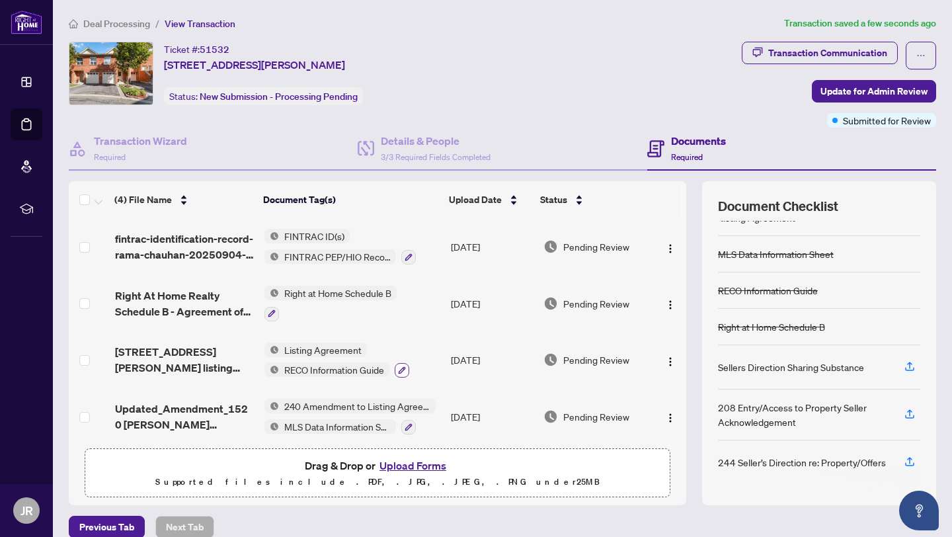
click at [402, 368] on icon "button" at bounding box center [402, 370] width 8 height 8
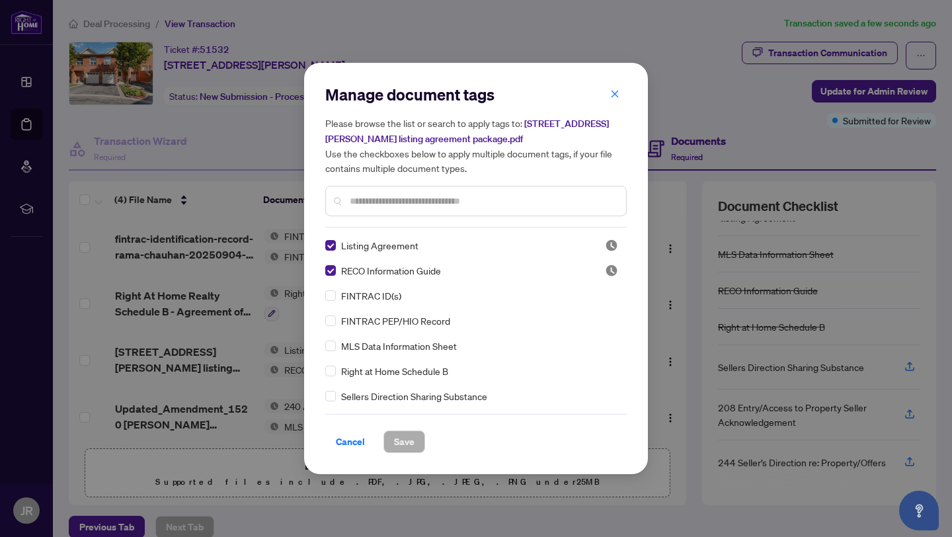
click at [348, 203] on div at bounding box center [475, 201] width 301 height 30
click at [362, 194] on input "text" at bounding box center [483, 201] width 266 height 15
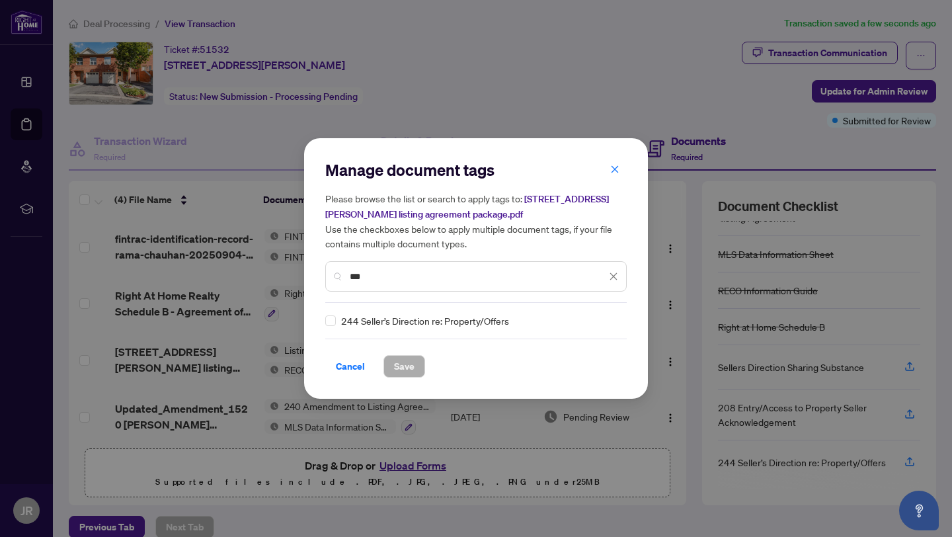
type input "***"
click at [401, 363] on span "Save" at bounding box center [404, 366] width 20 height 21
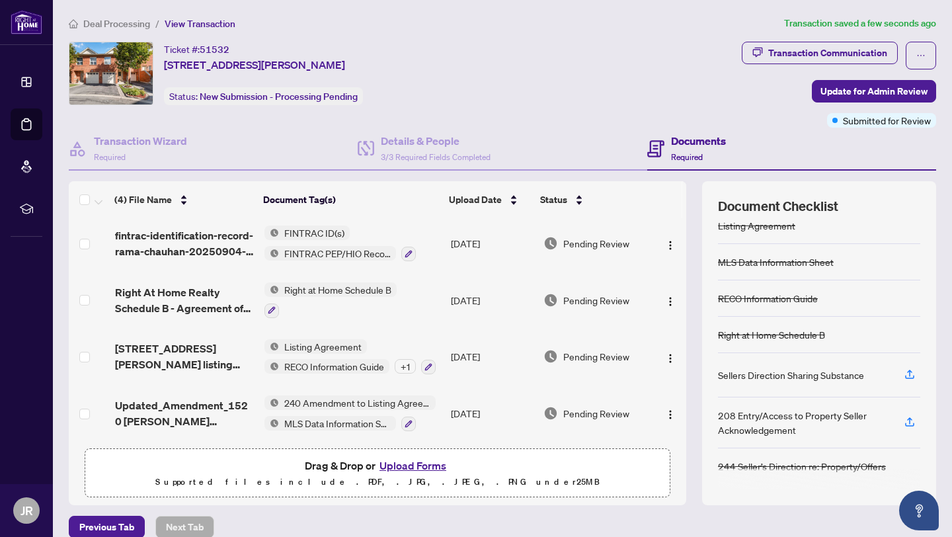
scroll to position [5, 0]
click at [429, 363] on icon "button" at bounding box center [427, 366] width 7 height 7
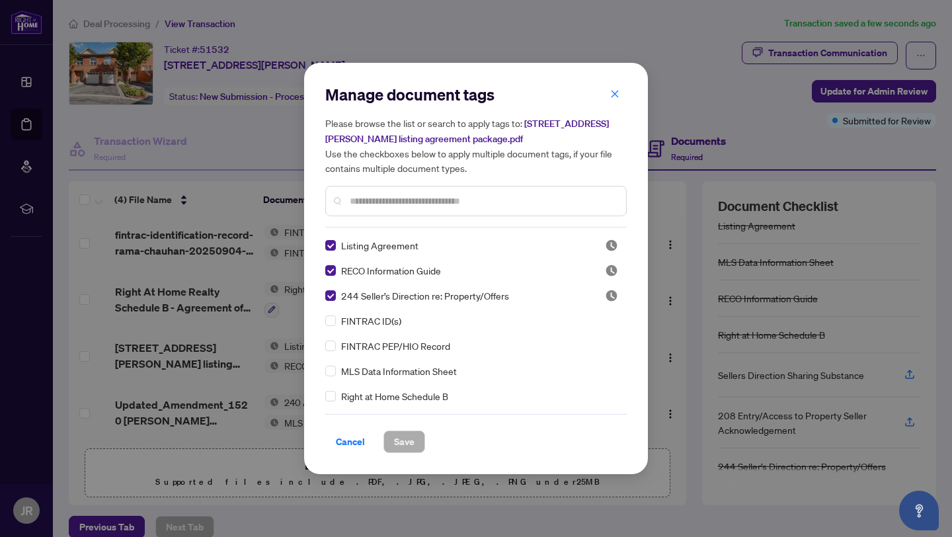
click at [388, 279] on div "Listing Agreement RECO Information Guide 244 Seller’s Direction re: Property/Of…" at bounding box center [475, 320] width 301 height 165
click at [383, 204] on input "text" at bounding box center [483, 201] width 266 height 15
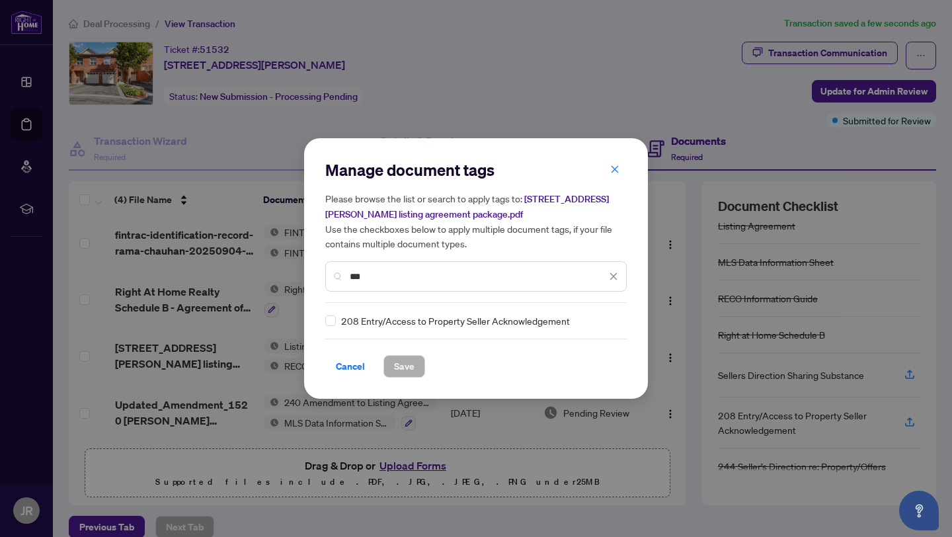
type input "***"
click at [407, 366] on span "Save" at bounding box center [404, 366] width 20 height 21
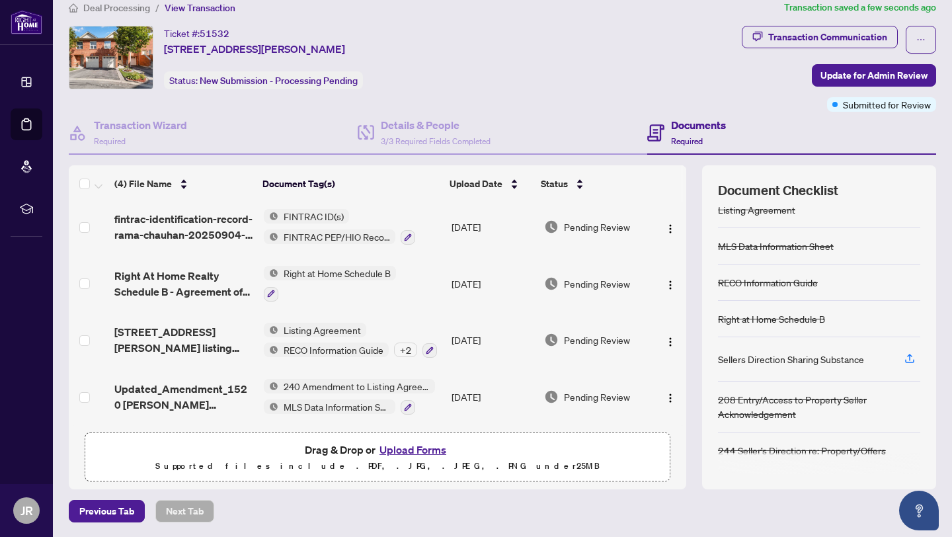
scroll to position [85, 0]
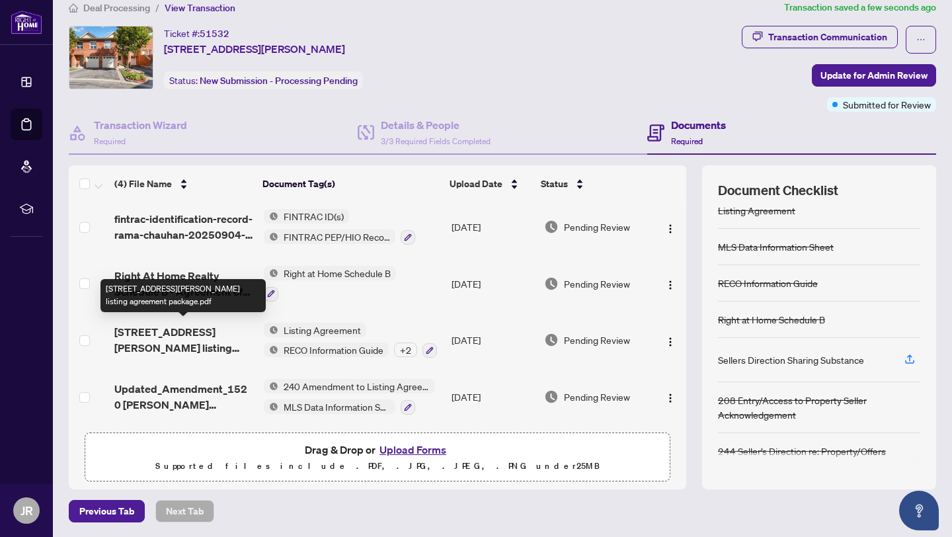
click at [221, 331] on span "[STREET_ADDRESS][PERSON_NAME] listing agreement package.pdf" at bounding box center [183, 340] width 138 height 32
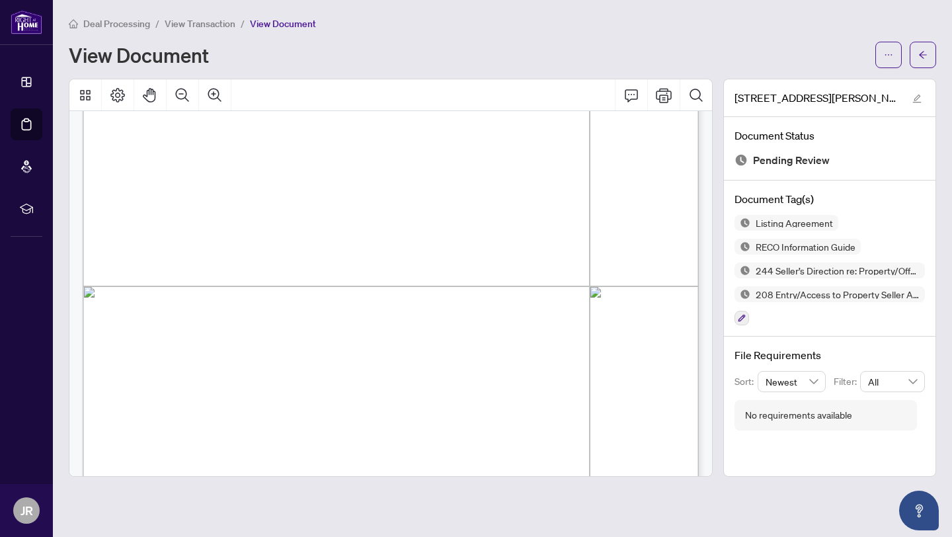
scroll to position [17625, 0]
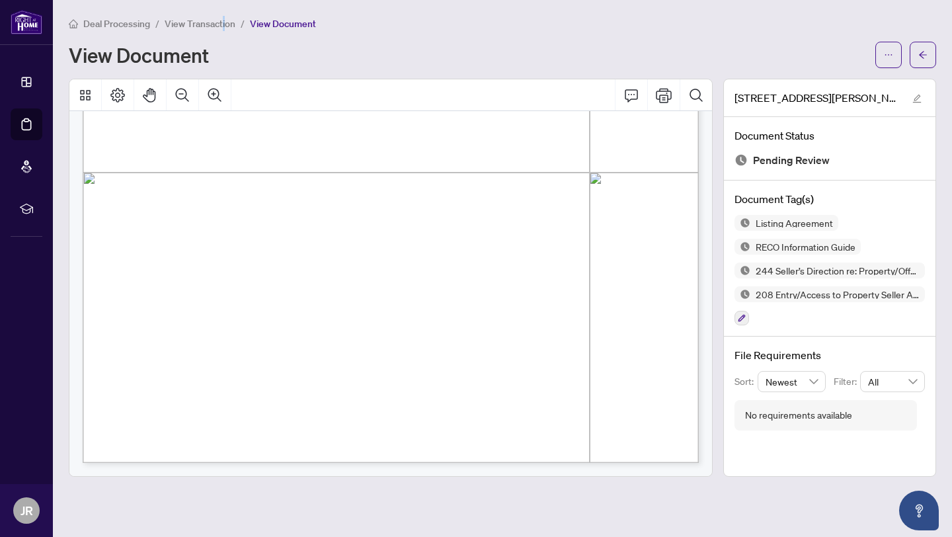
click at [223, 20] on span "View Transaction" at bounding box center [200, 24] width 71 height 12
